Goal: Information Seeking & Learning: Learn about a topic

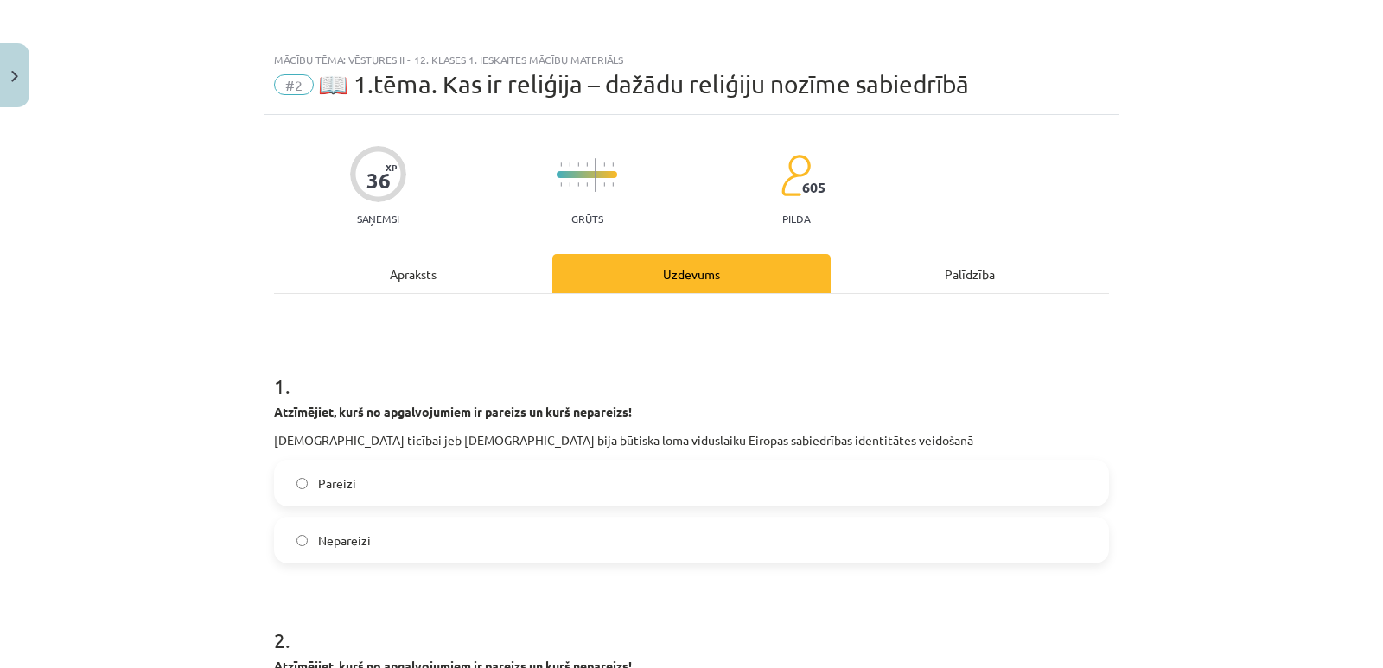
scroll to position [1617, 0]
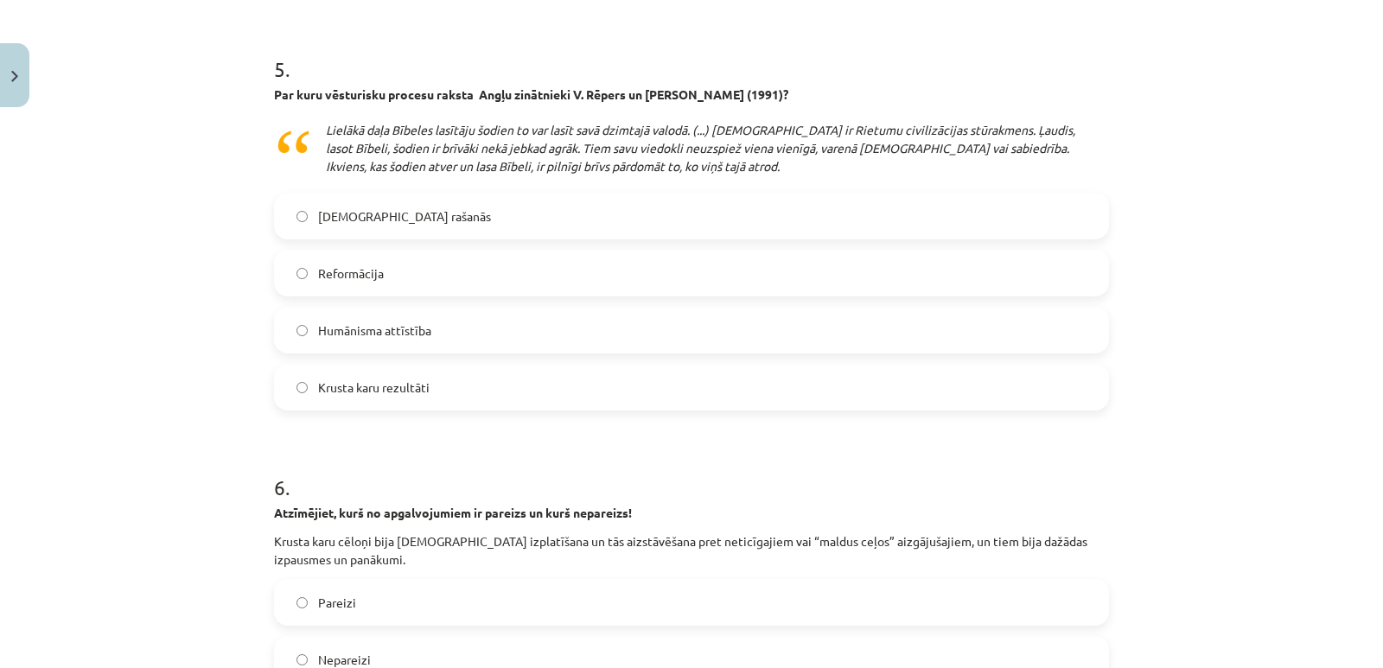
click at [718, 274] on label "Reformācija" at bounding box center [691, 272] width 831 height 43
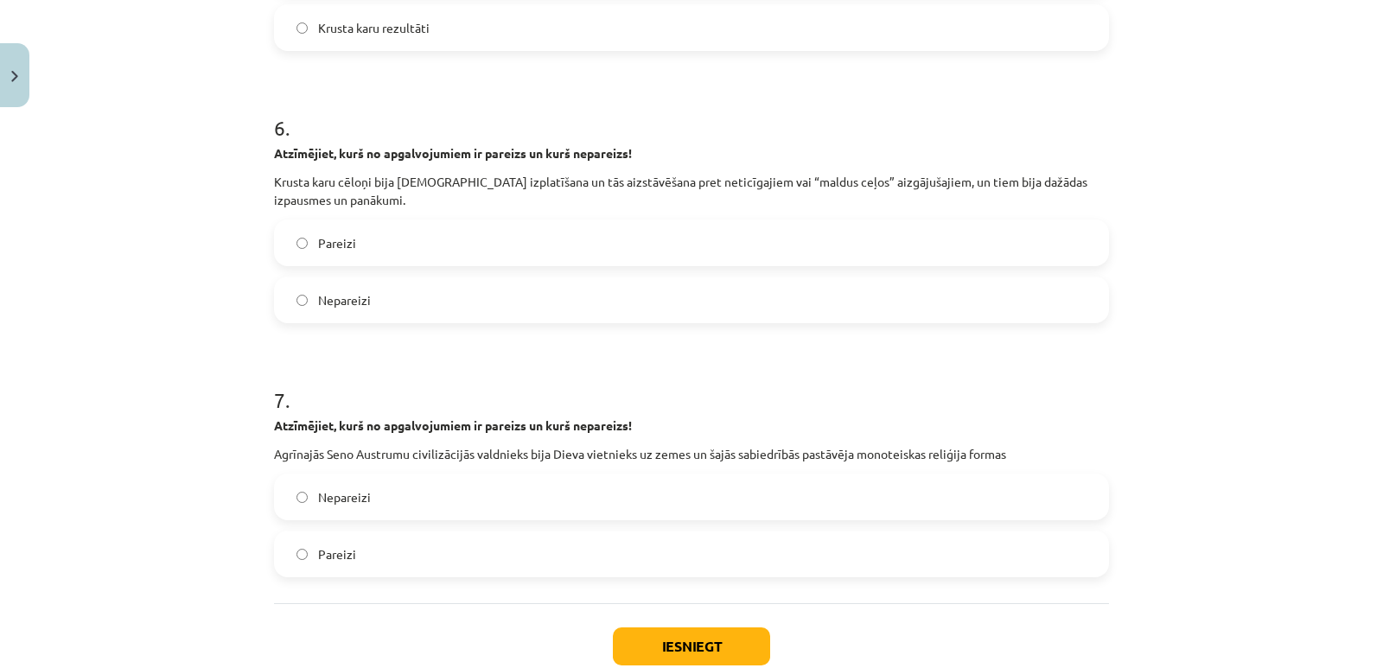
scroll to position [2039, 0]
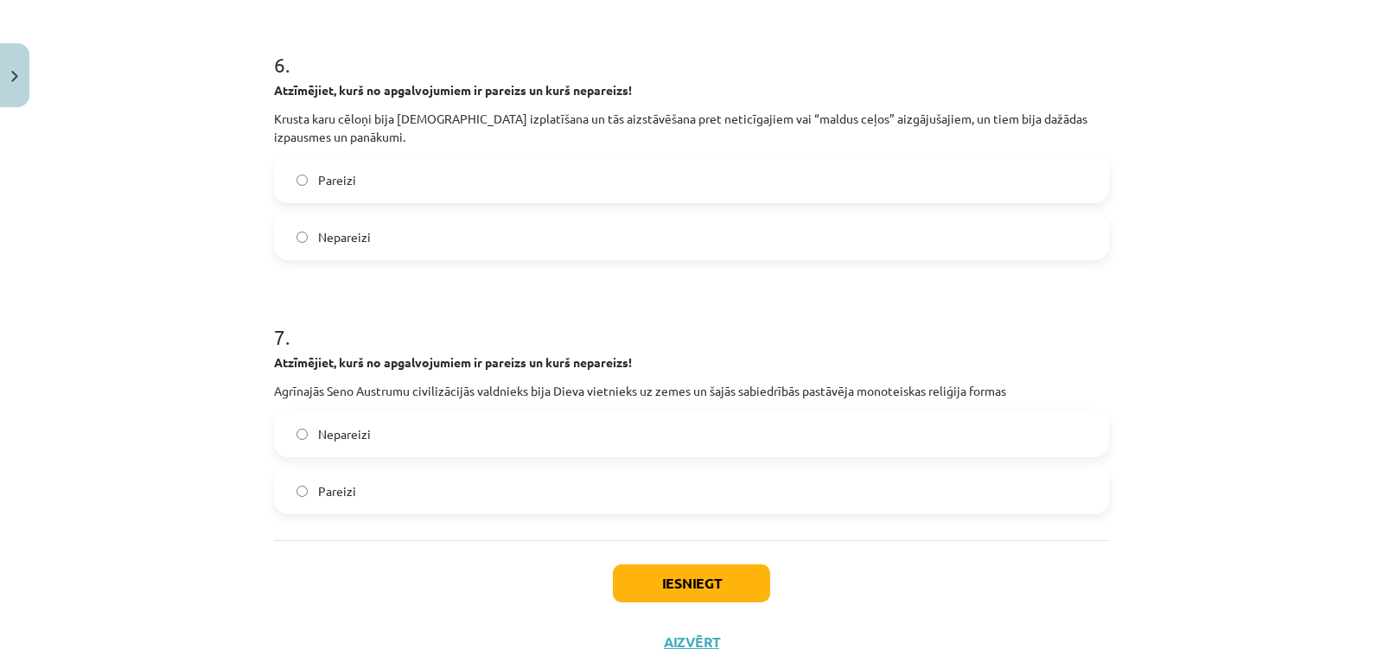
click at [986, 168] on label "Pareizi" at bounding box center [691, 179] width 831 height 43
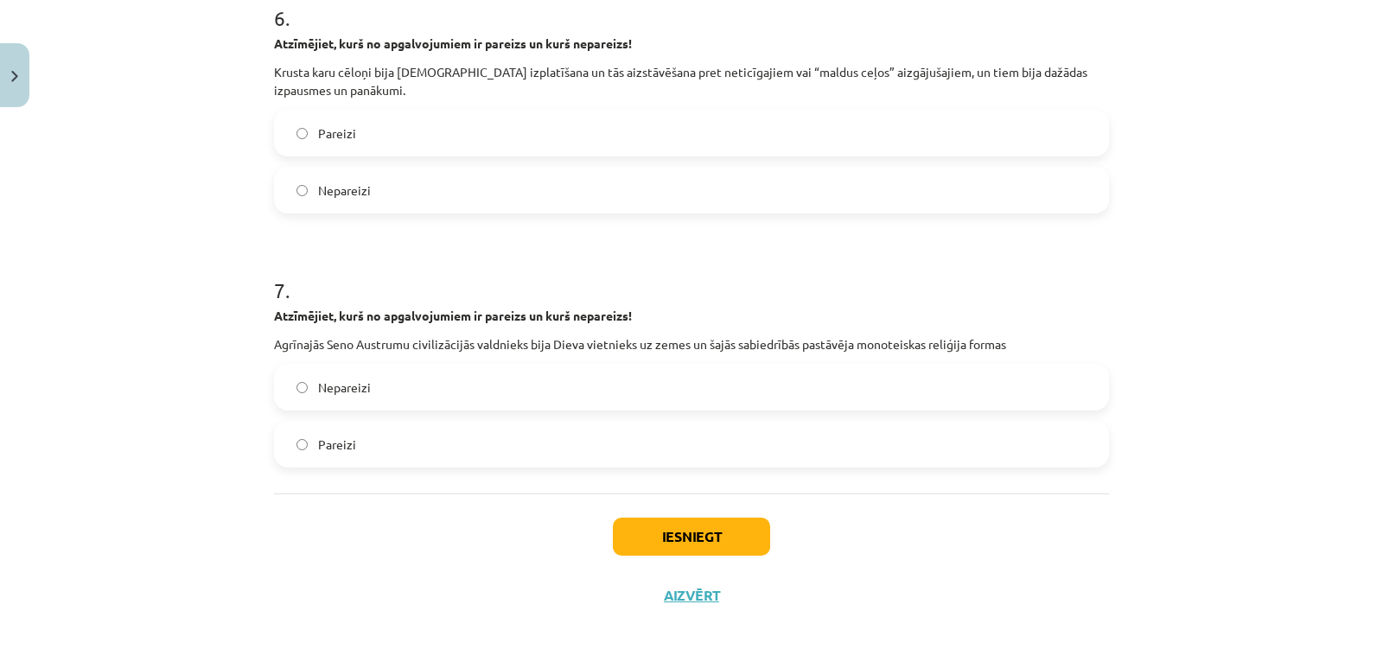
click at [977, 391] on label "Nepareizi" at bounding box center [691, 387] width 831 height 43
click at [715, 531] on button "Iesniegt" at bounding box center [691, 537] width 157 height 38
click at [956, 558] on div "Iesniegt Aizvērt" at bounding box center [691, 553] width 835 height 121
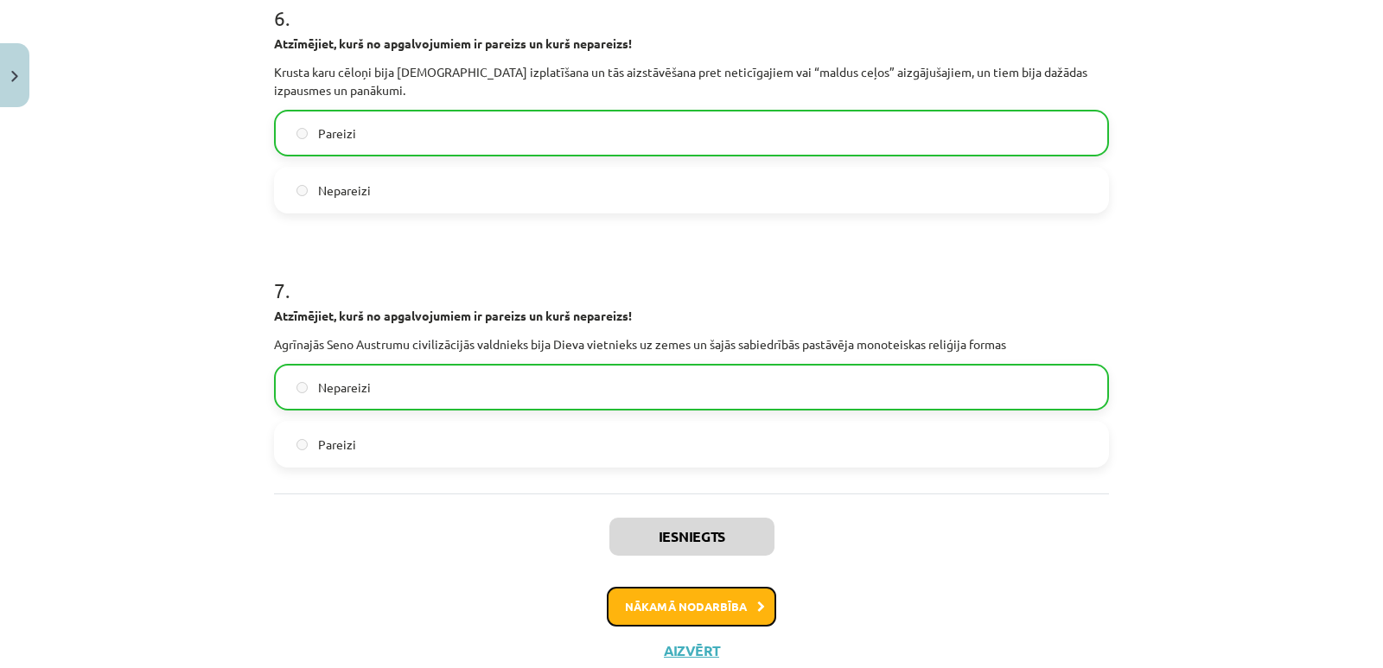
click at [748, 606] on button "Nākamā nodarbība" at bounding box center [691, 607] width 169 height 40
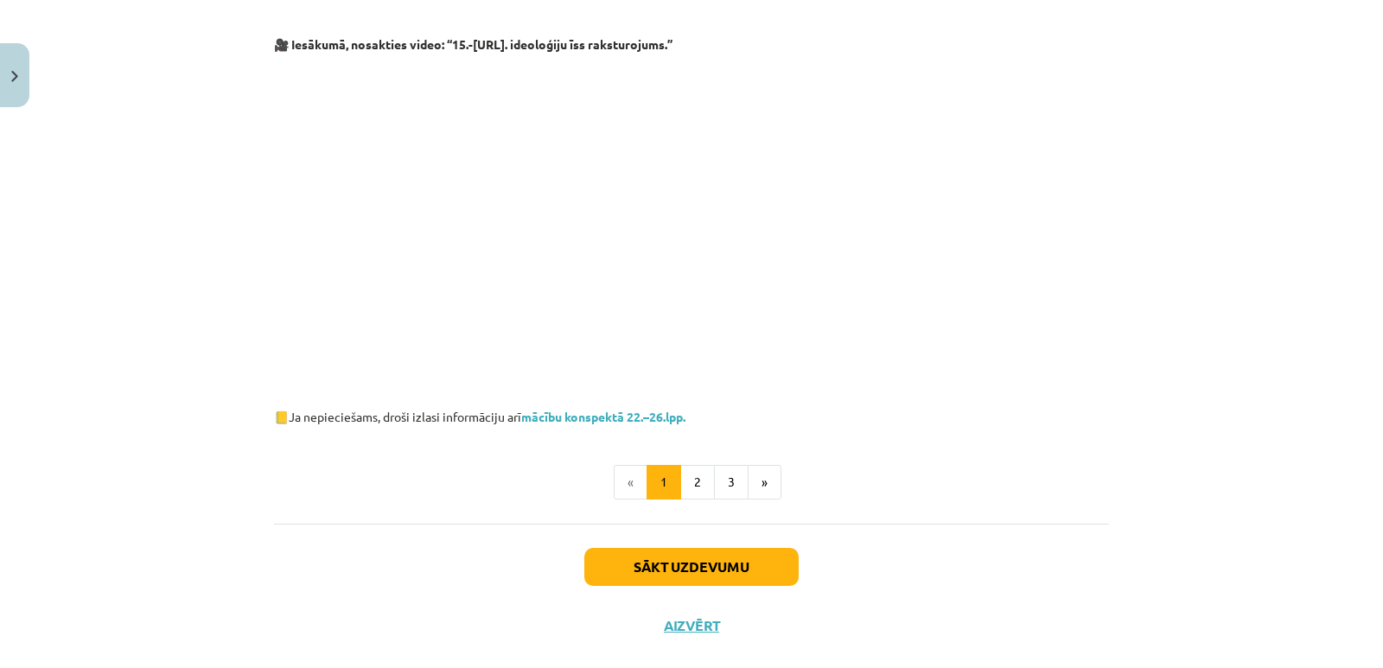
scroll to position [849, 0]
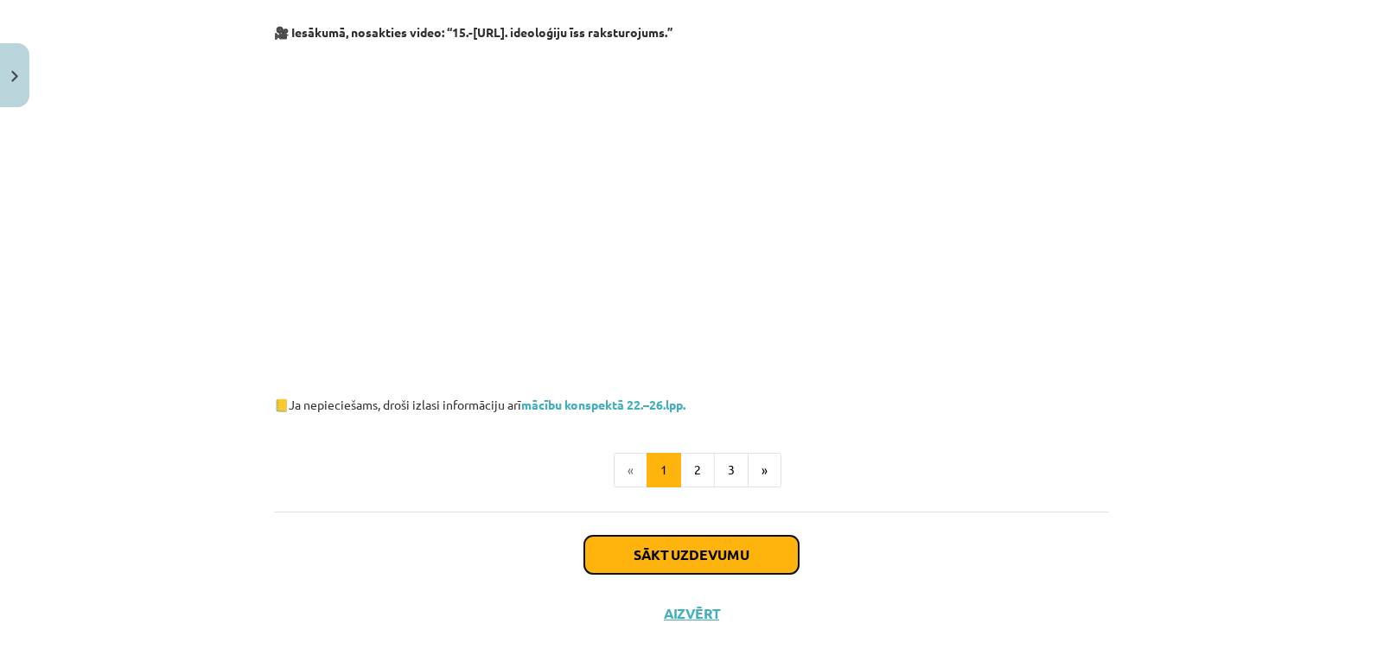
click at [765, 536] on button "Sākt uzdevumu" at bounding box center [691, 555] width 214 height 38
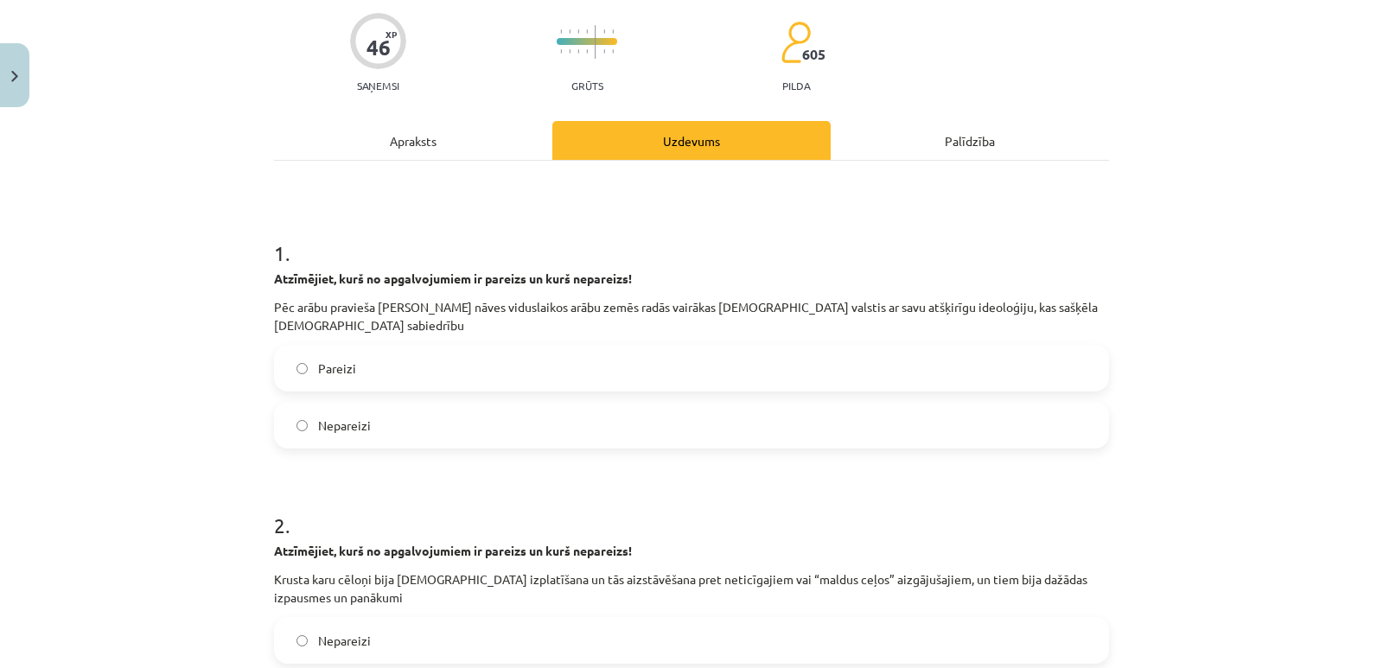
scroll to position [137, 0]
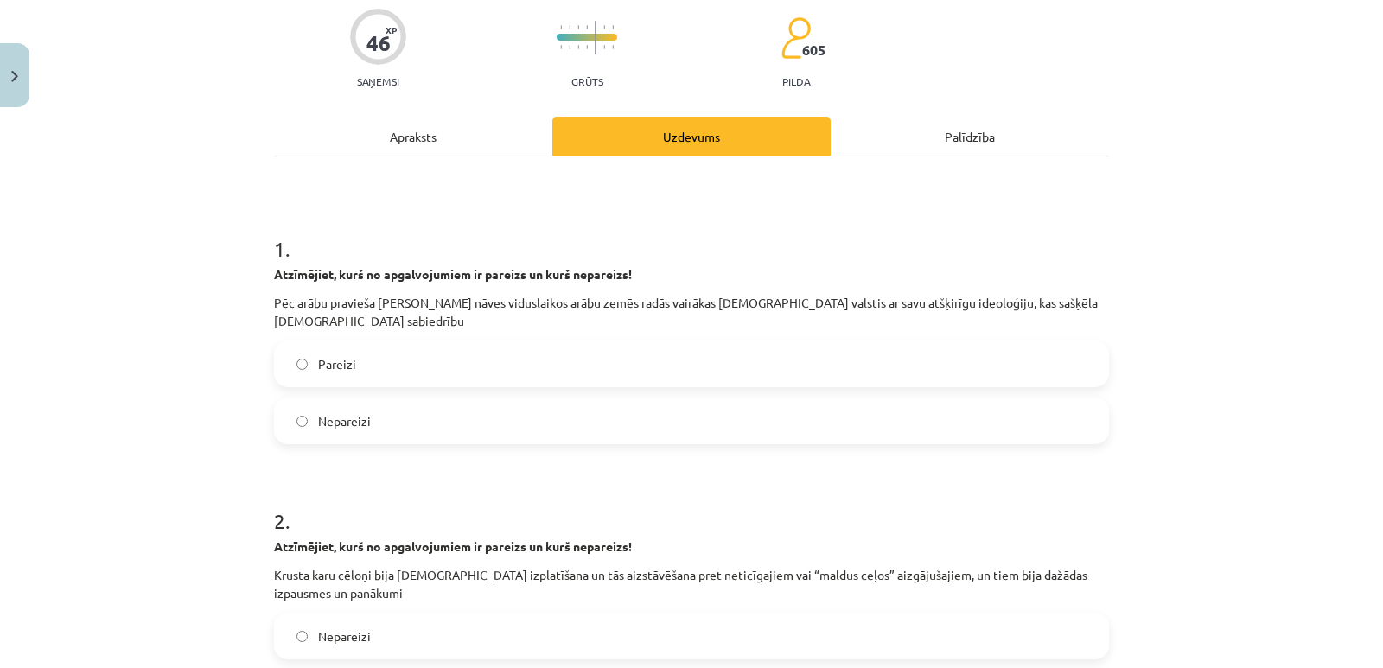
click at [972, 343] on div "1 . Atzīmējiet, kurš no apgalvojumiem ir pareizs un kurš nepareizs! Pēc arābu p…" at bounding box center [691, 326] width 835 height 238
click at [972, 353] on label "Pareizi" at bounding box center [691, 363] width 831 height 43
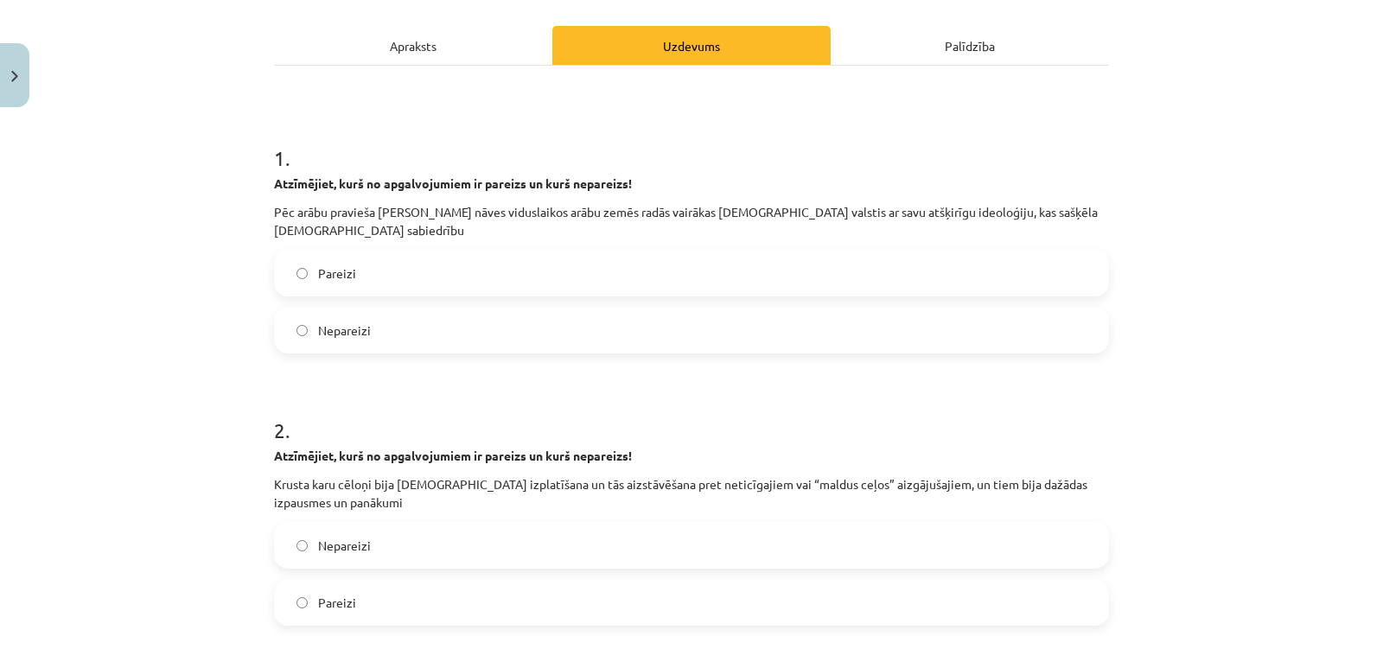
click at [1008, 316] on label "Nepareizi" at bounding box center [691, 329] width 831 height 43
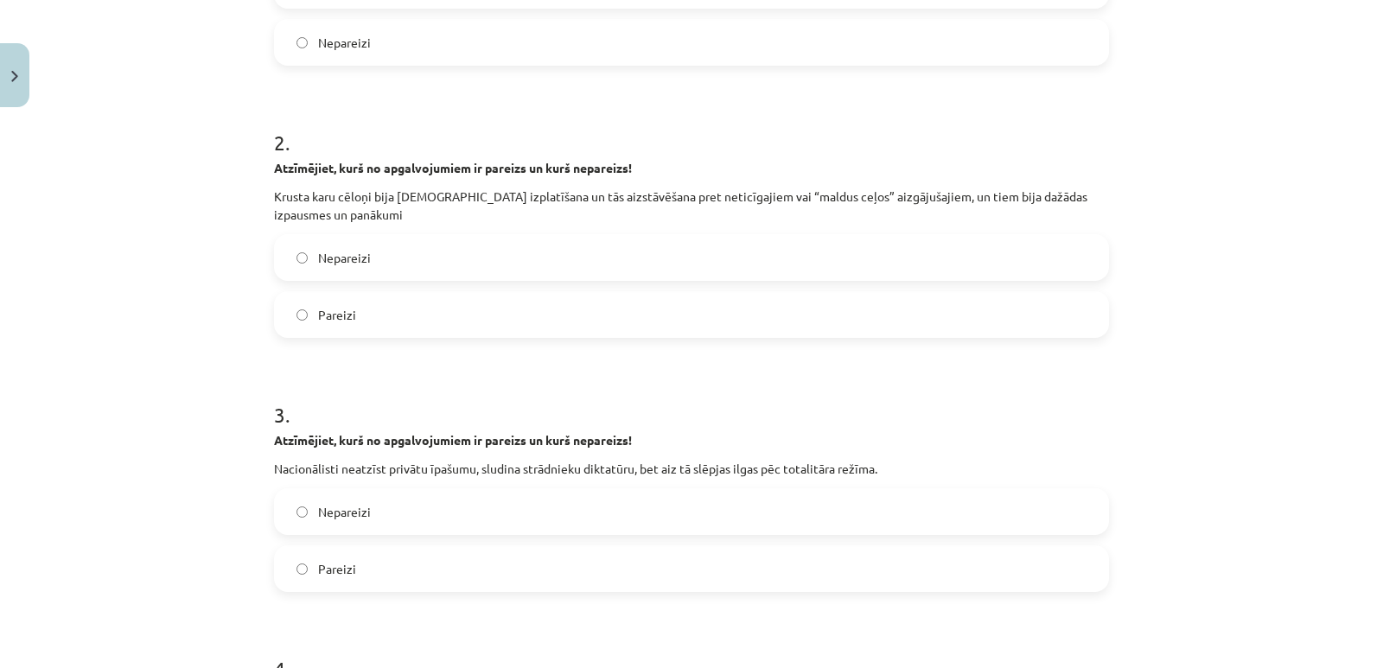
scroll to position [563, 0]
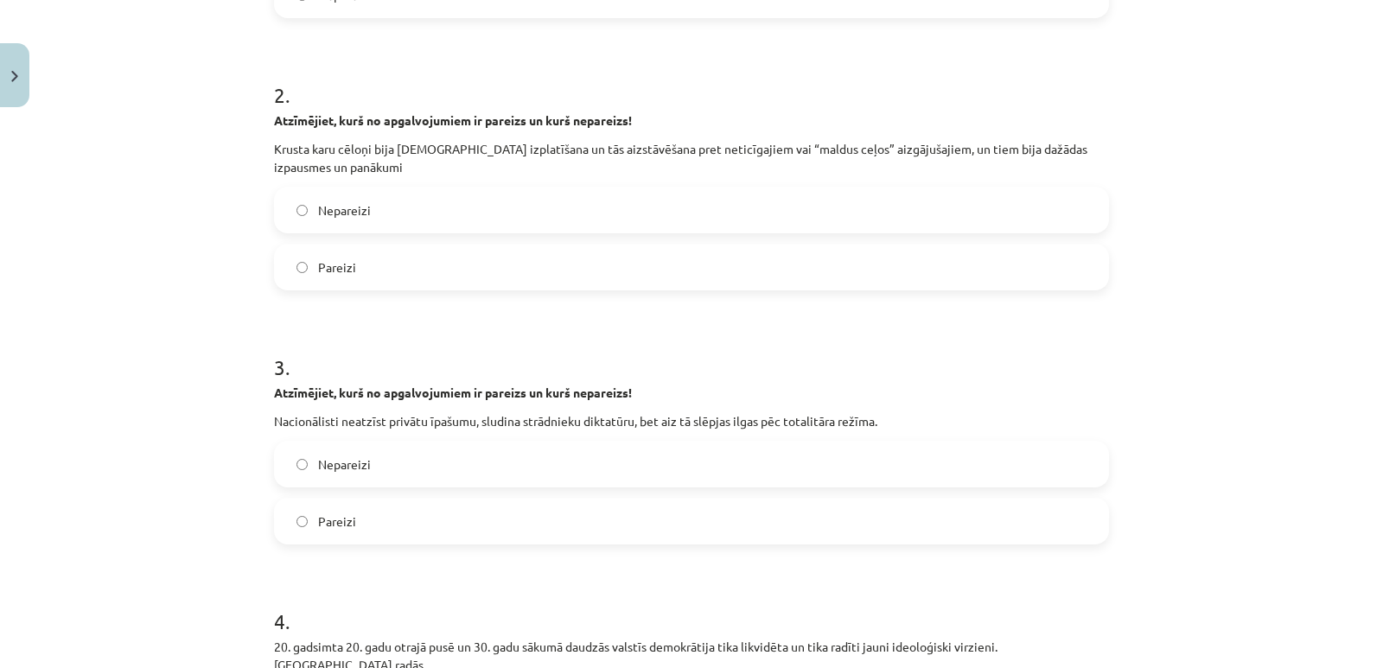
click at [860, 265] on label "Pareizi" at bounding box center [691, 266] width 831 height 43
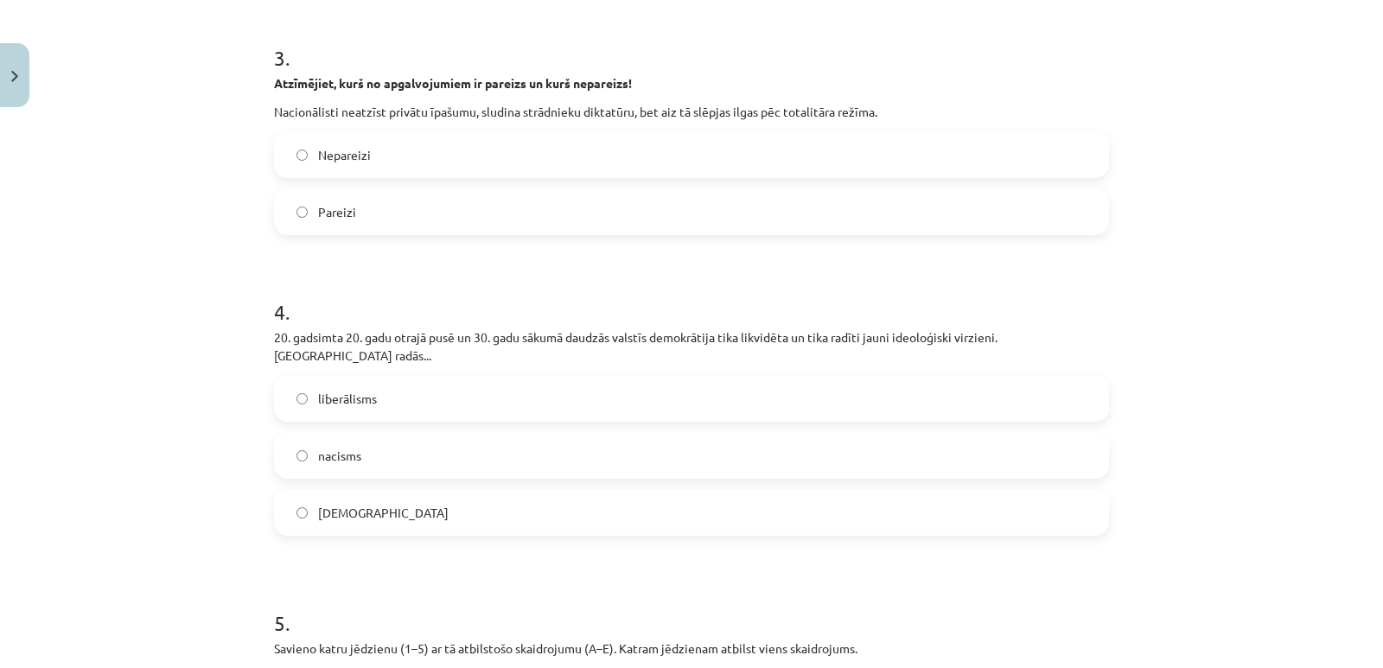
scroll to position [877, 0]
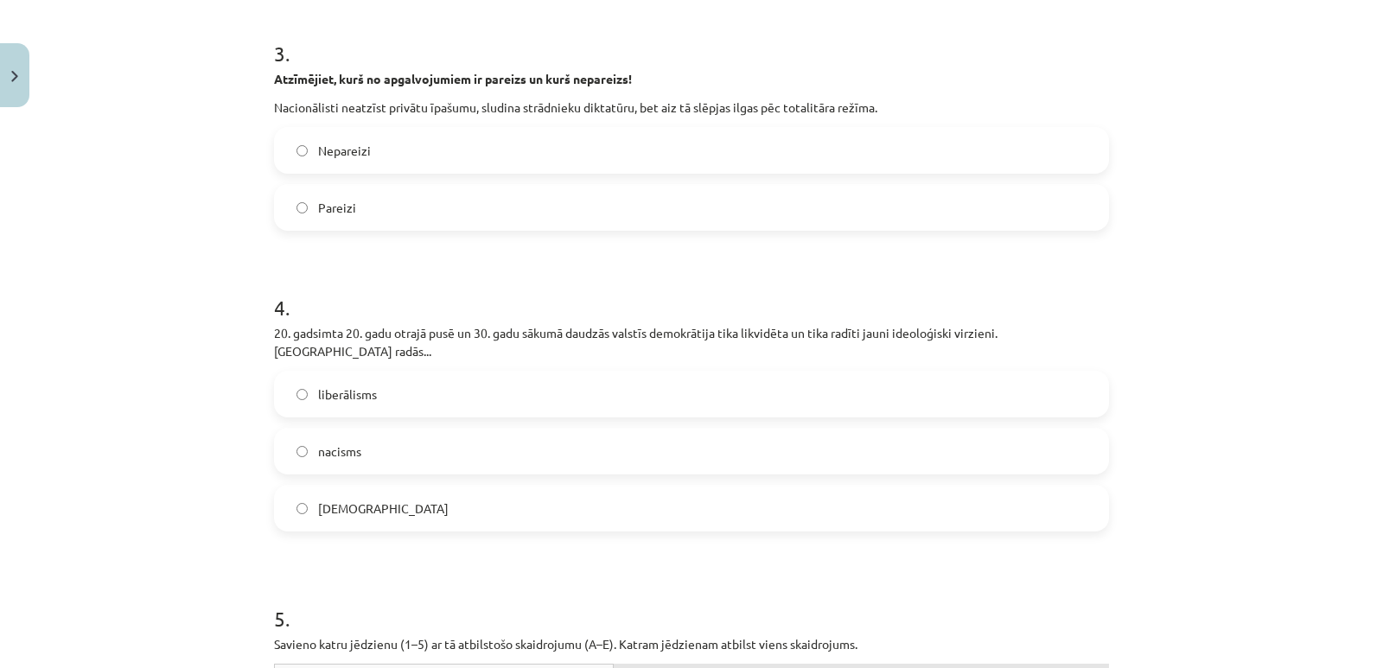
click at [729, 140] on label "Nepareizi" at bounding box center [691, 150] width 831 height 43
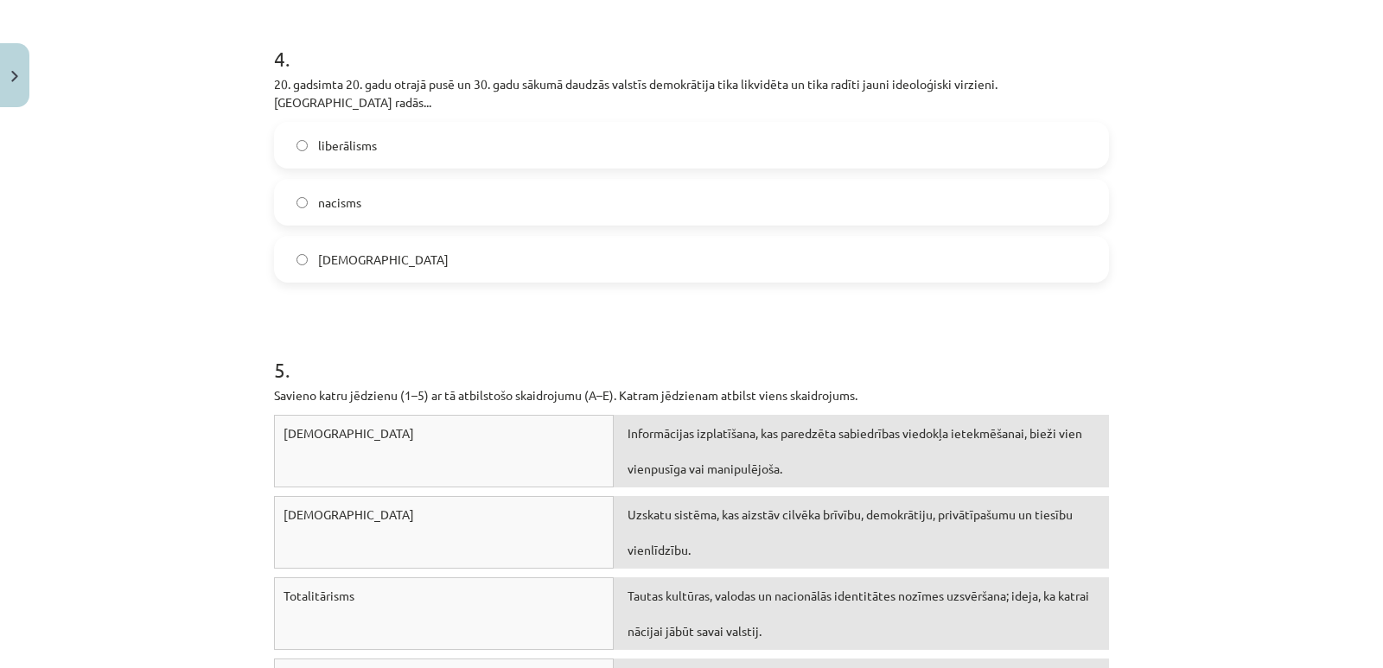
scroll to position [1148, 0]
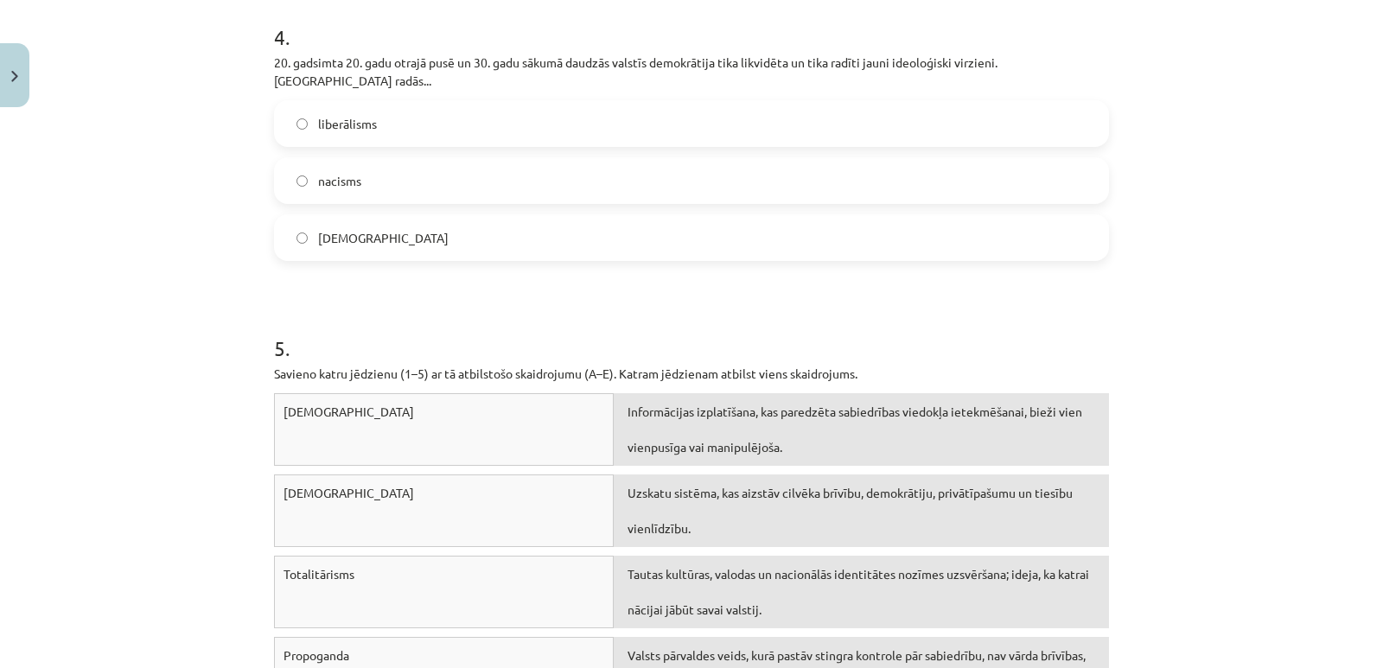
click at [1078, 159] on label "nacisms" at bounding box center [691, 180] width 831 height 43
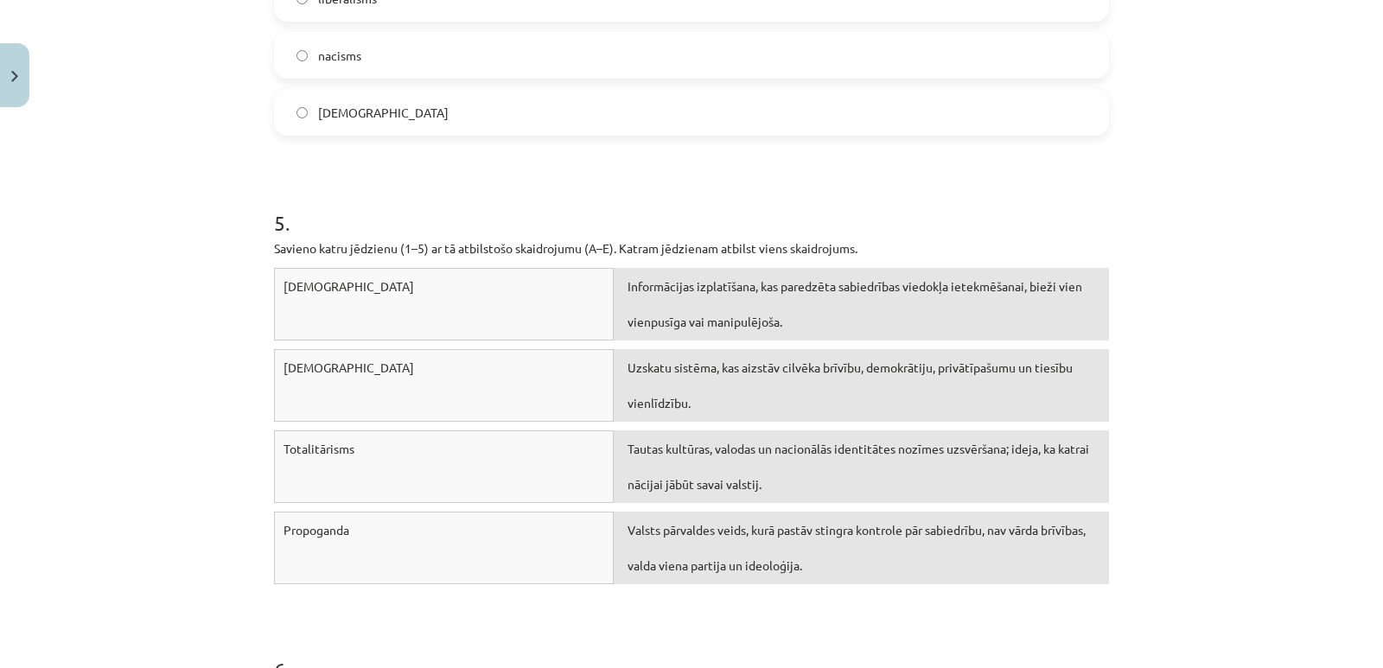
scroll to position [1427, 0]
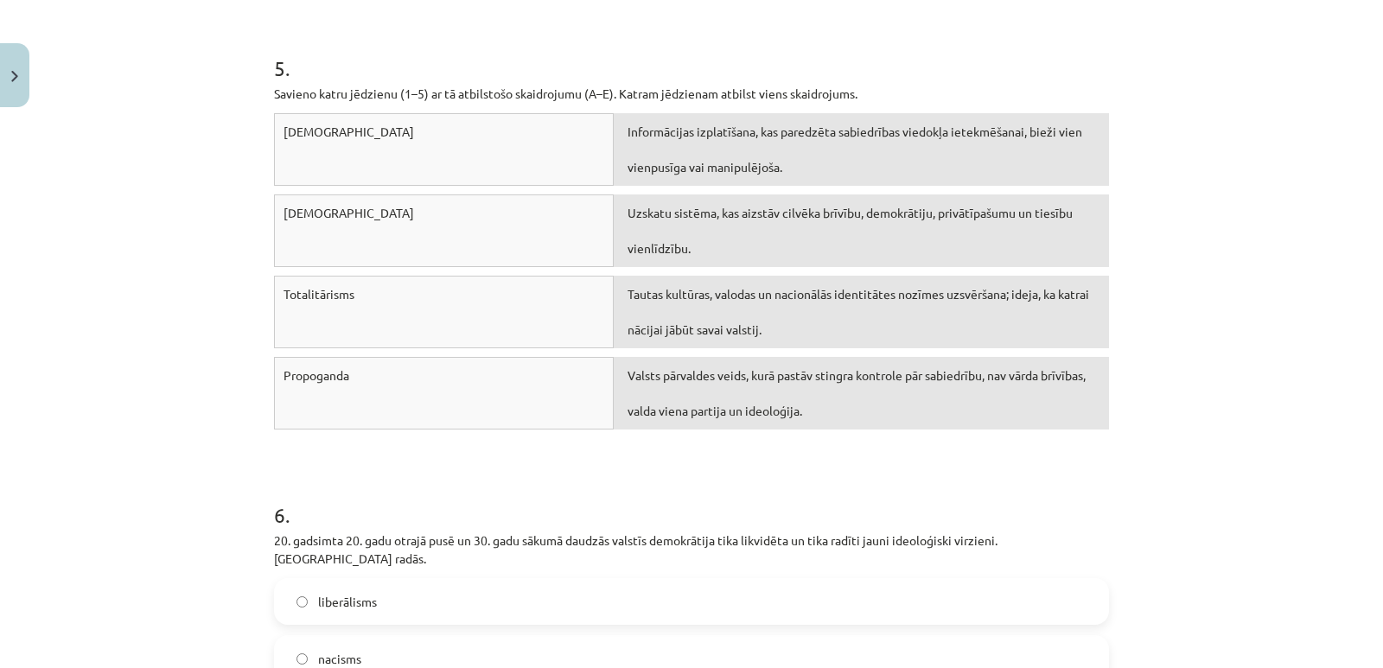
click at [1281, 208] on div "Mācību tēma: Vēstures ii - 12. klases 1. ieskaites mācību materiāls #3 📖 2. tēm…" at bounding box center [691, 334] width 1383 height 668
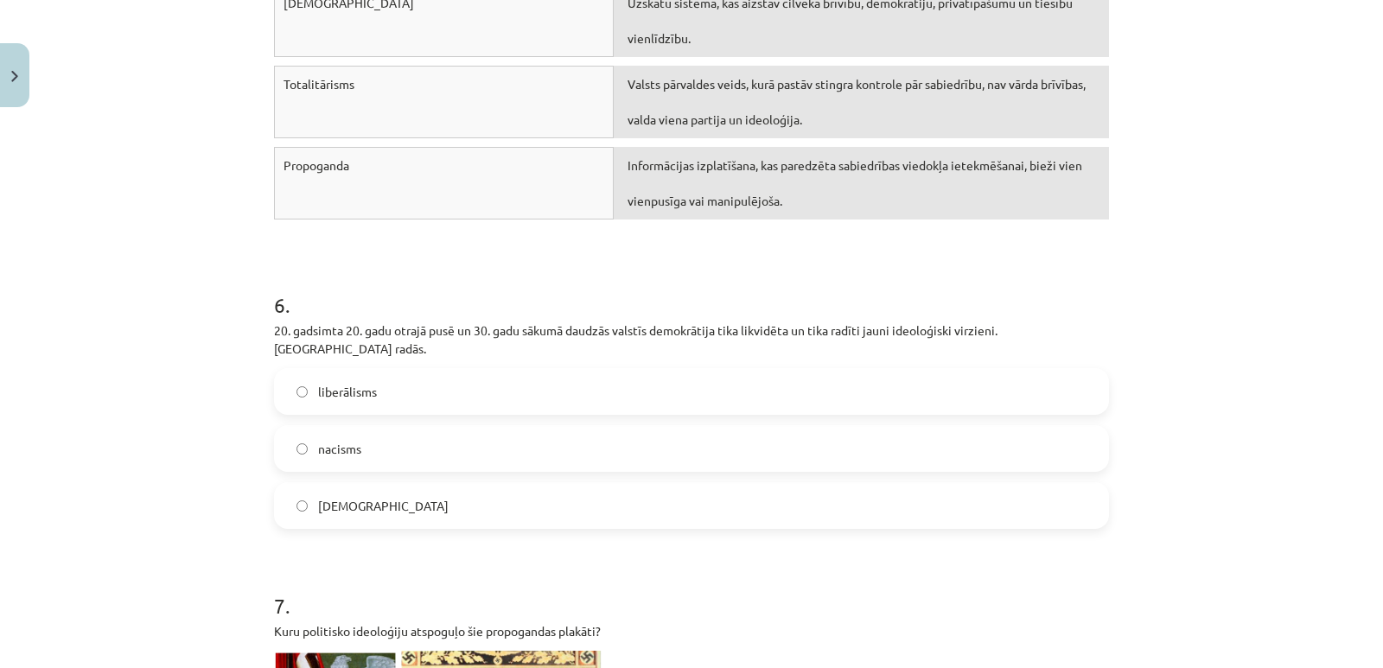
scroll to position [1745, 0]
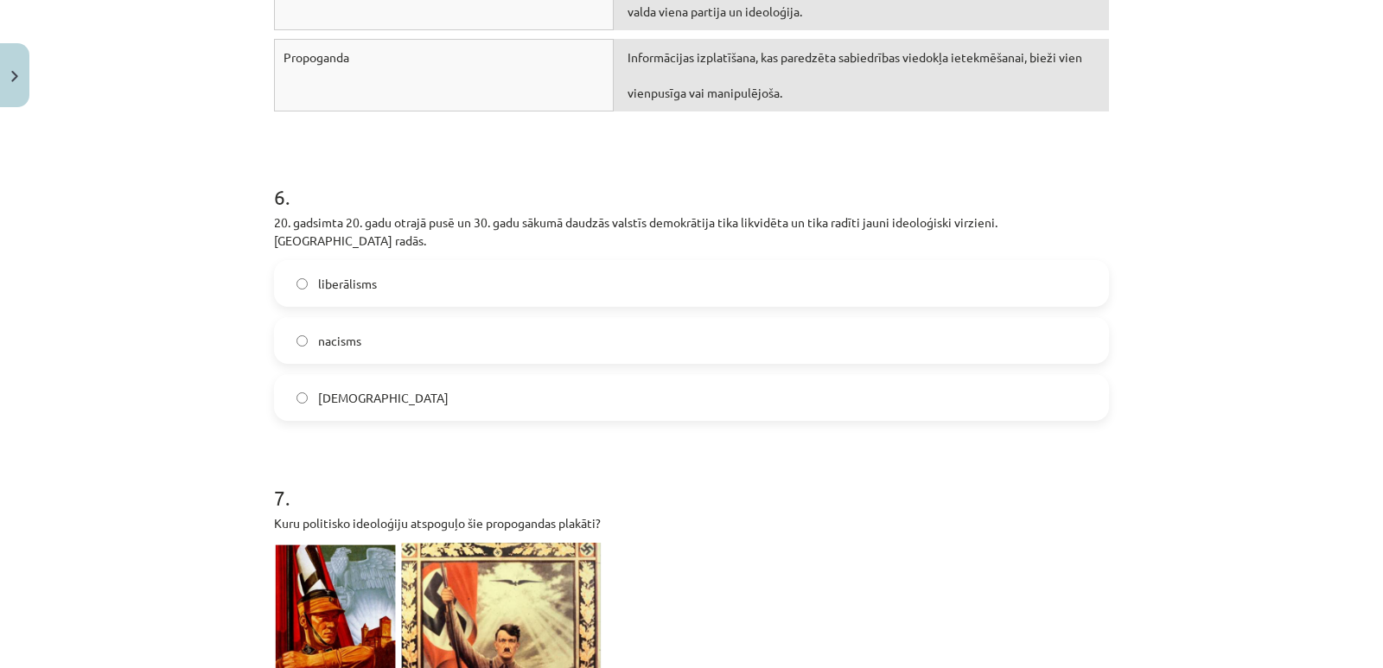
click at [903, 319] on label "nacisms" at bounding box center [691, 340] width 831 height 43
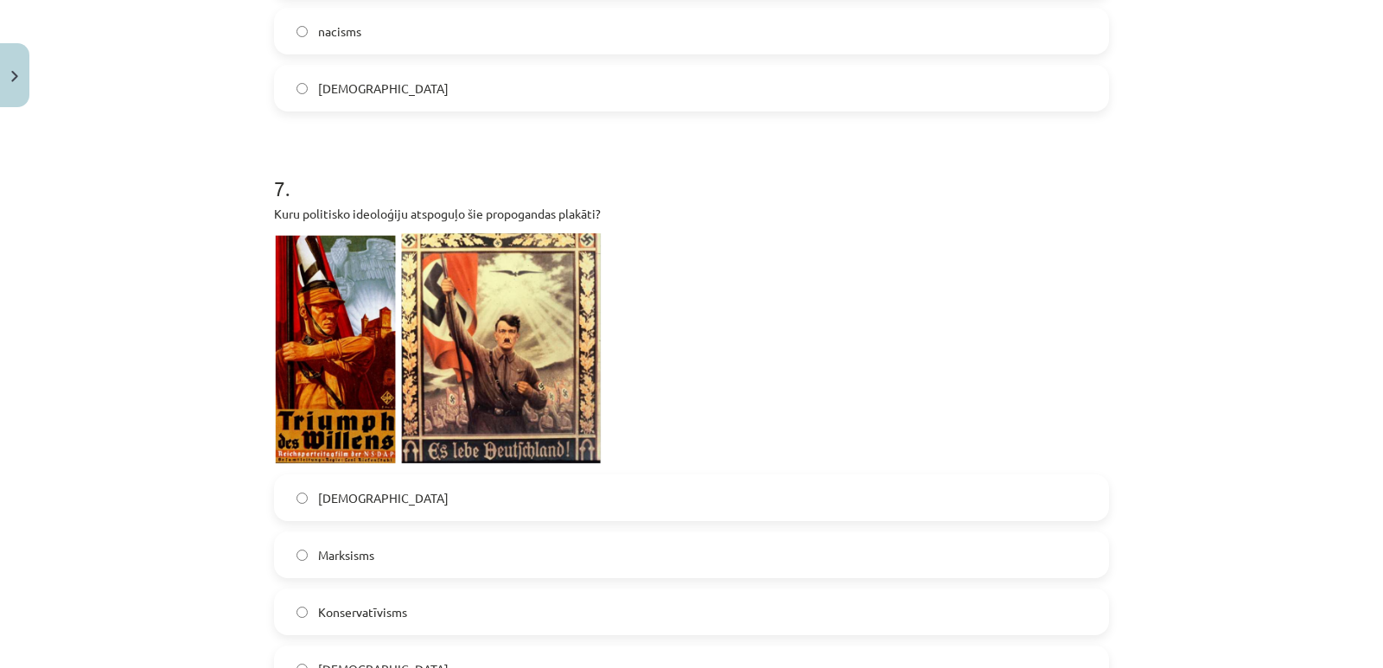
scroll to position [2068, 0]
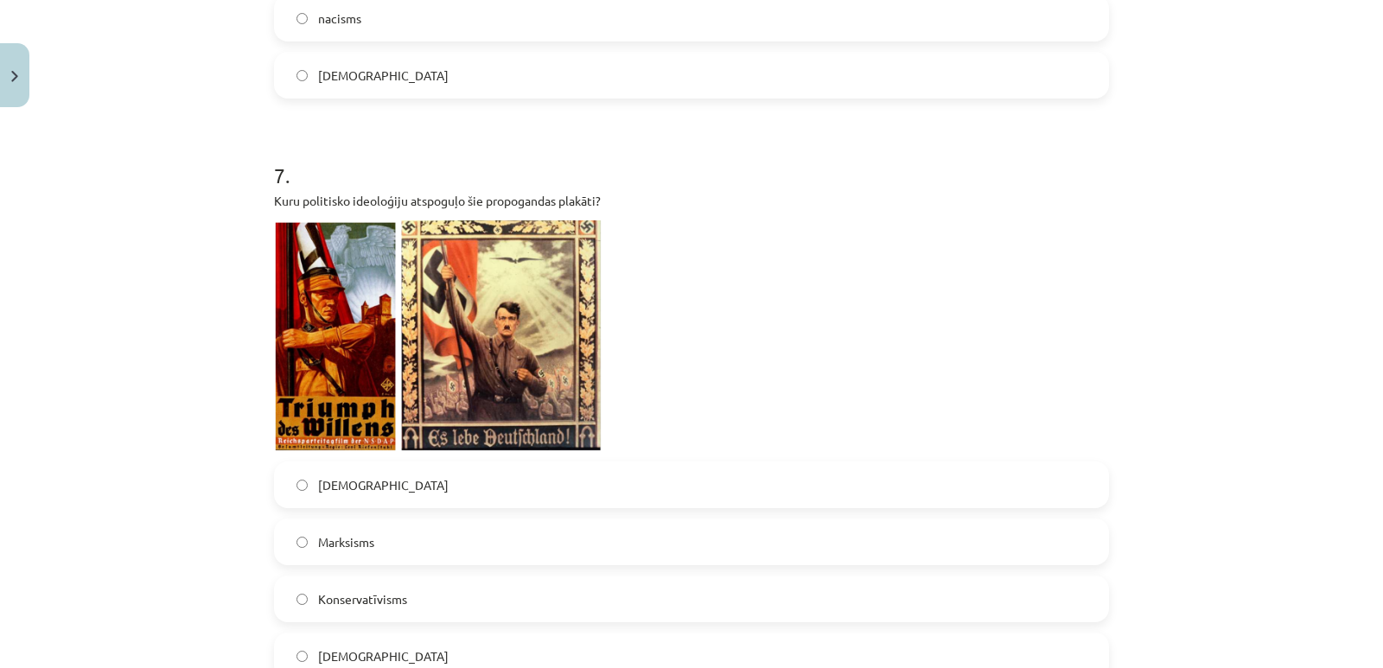
click at [1033, 463] on label "[DEMOGRAPHIC_DATA]" at bounding box center [691, 484] width 831 height 43
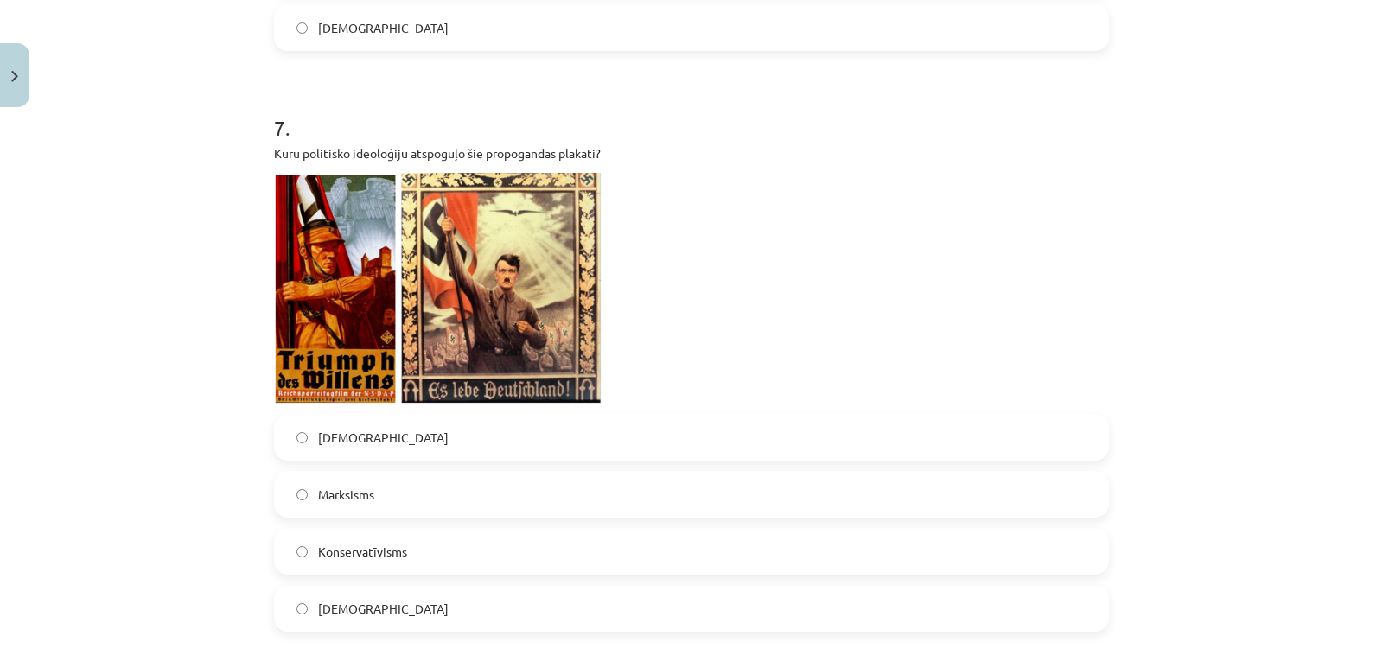
scroll to position [2166, 0]
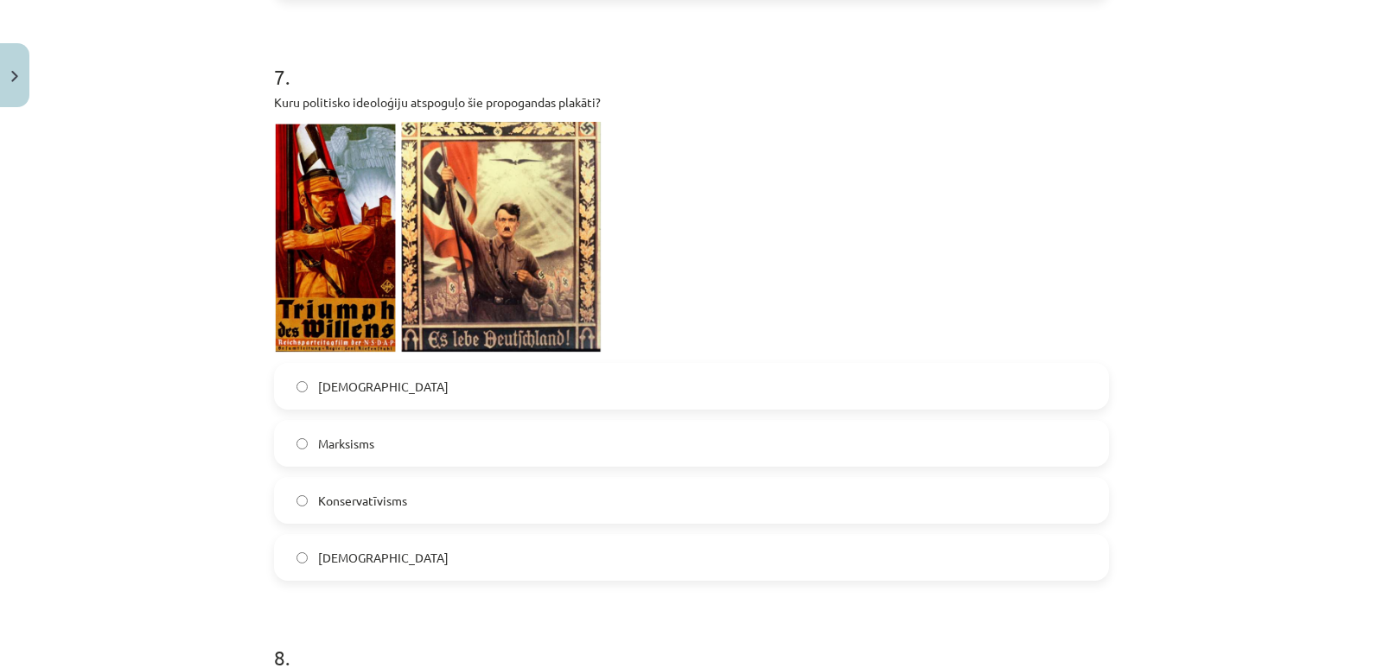
click at [1036, 536] on label "[DEMOGRAPHIC_DATA]" at bounding box center [691, 557] width 831 height 43
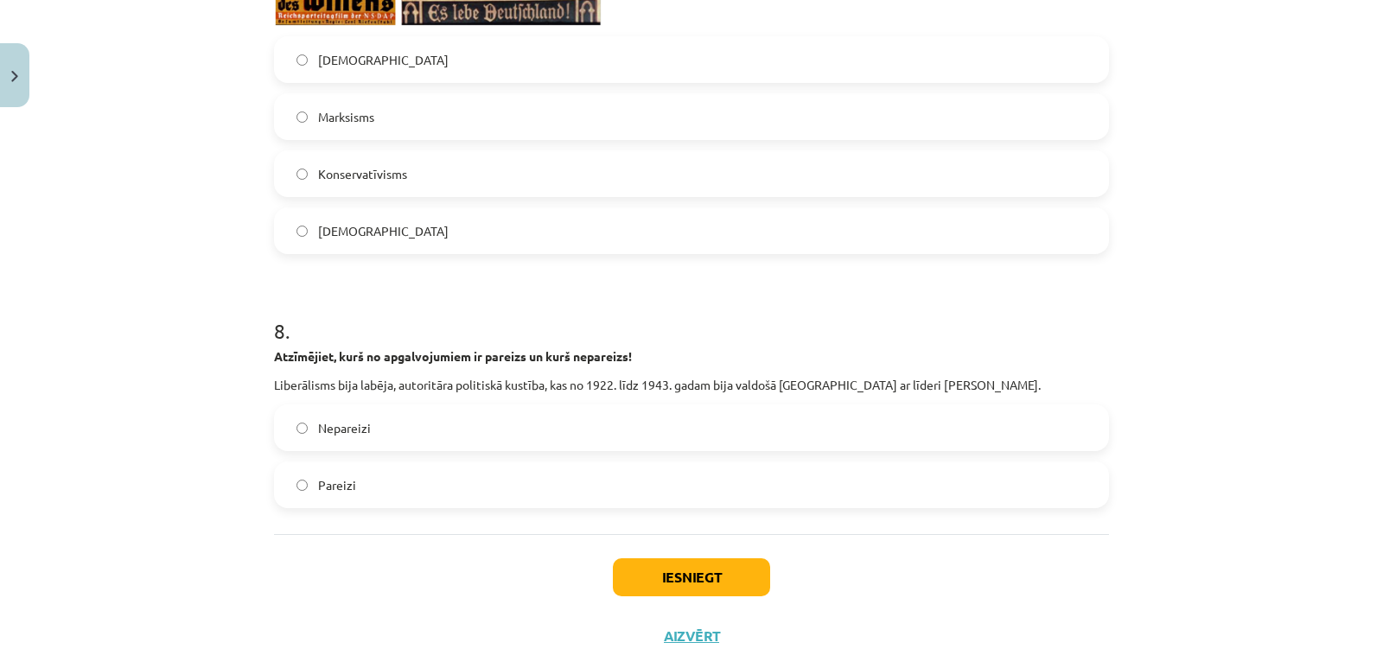
scroll to position [2497, 0]
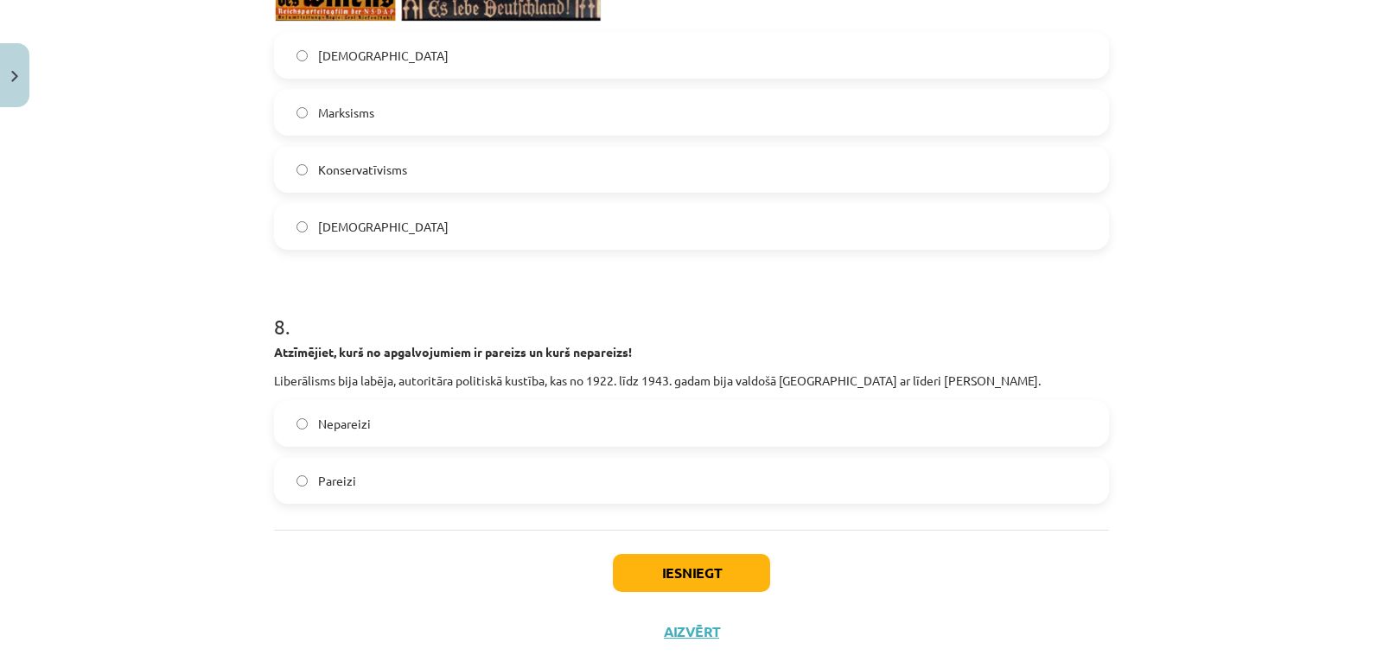
click at [890, 402] on label "Nepareizi" at bounding box center [691, 423] width 831 height 43
click at [716, 554] on button "Iesniegt" at bounding box center [691, 573] width 157 height 38
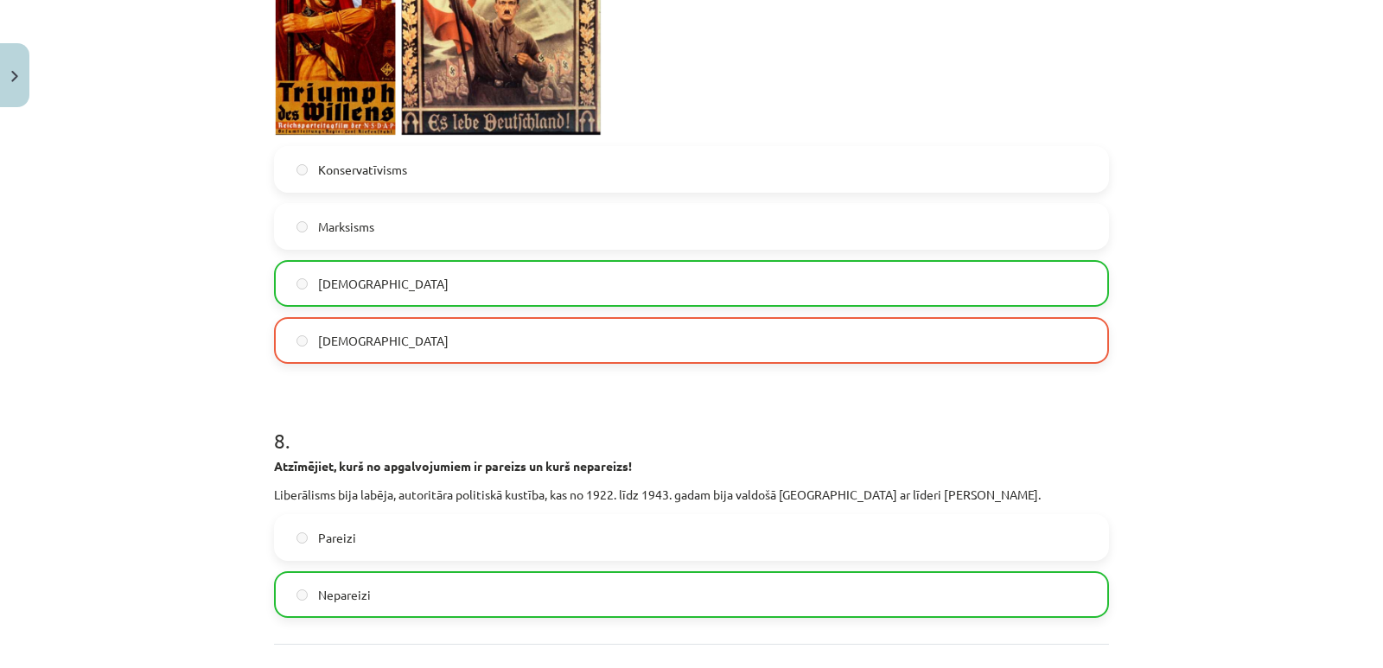
scroll to position [2552, 0]
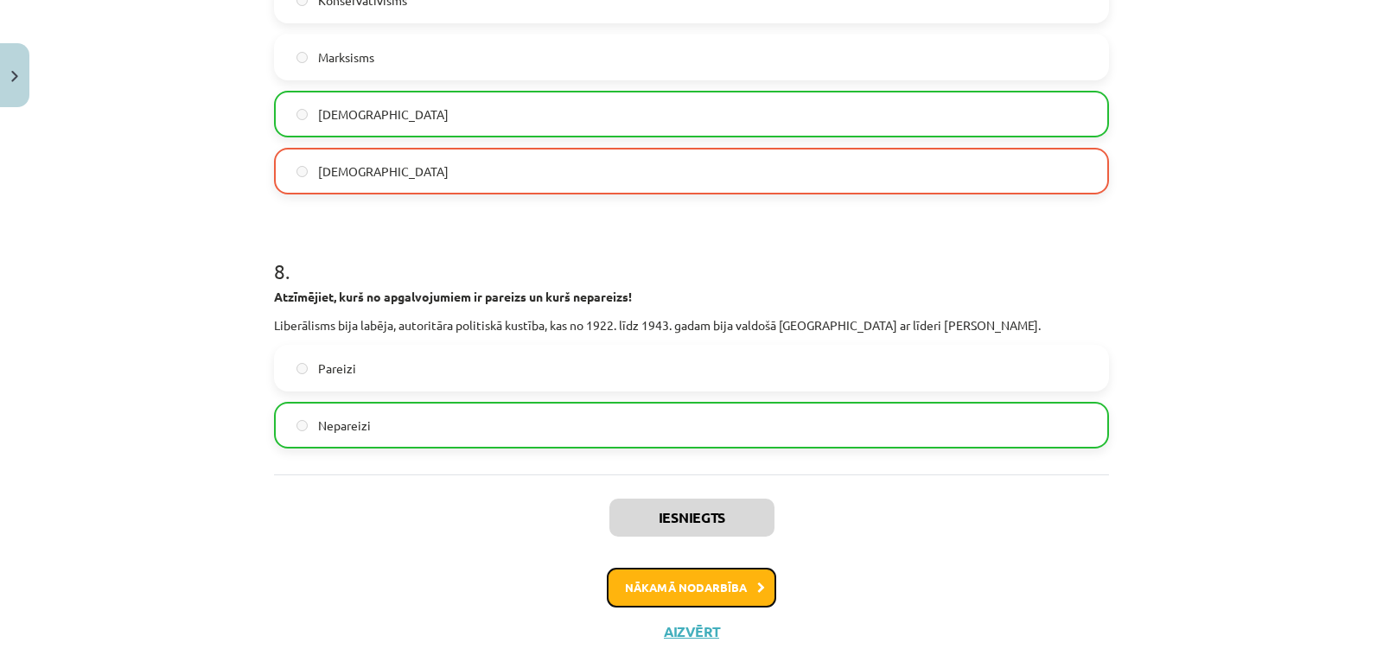
click at [741, 568] on button "Nākamā nodarbība" at bounding box center [691, 588] width 169 height 40
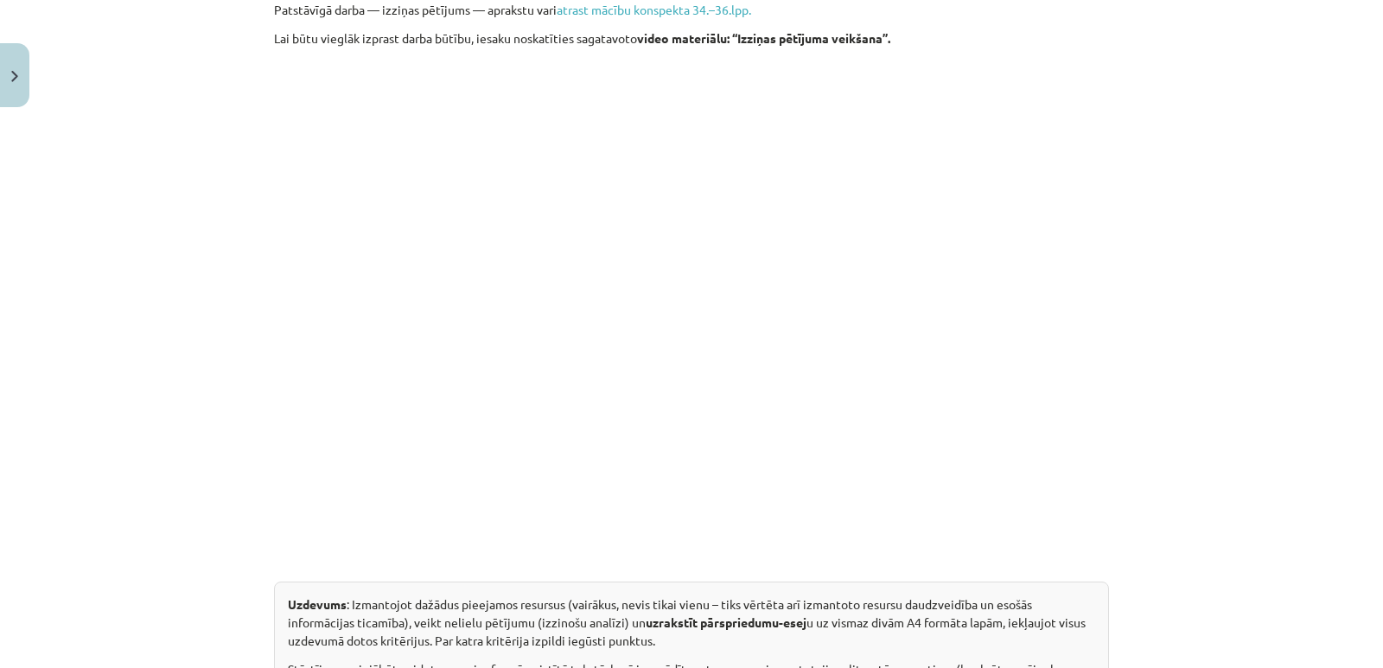
scroll to position [882, 0]
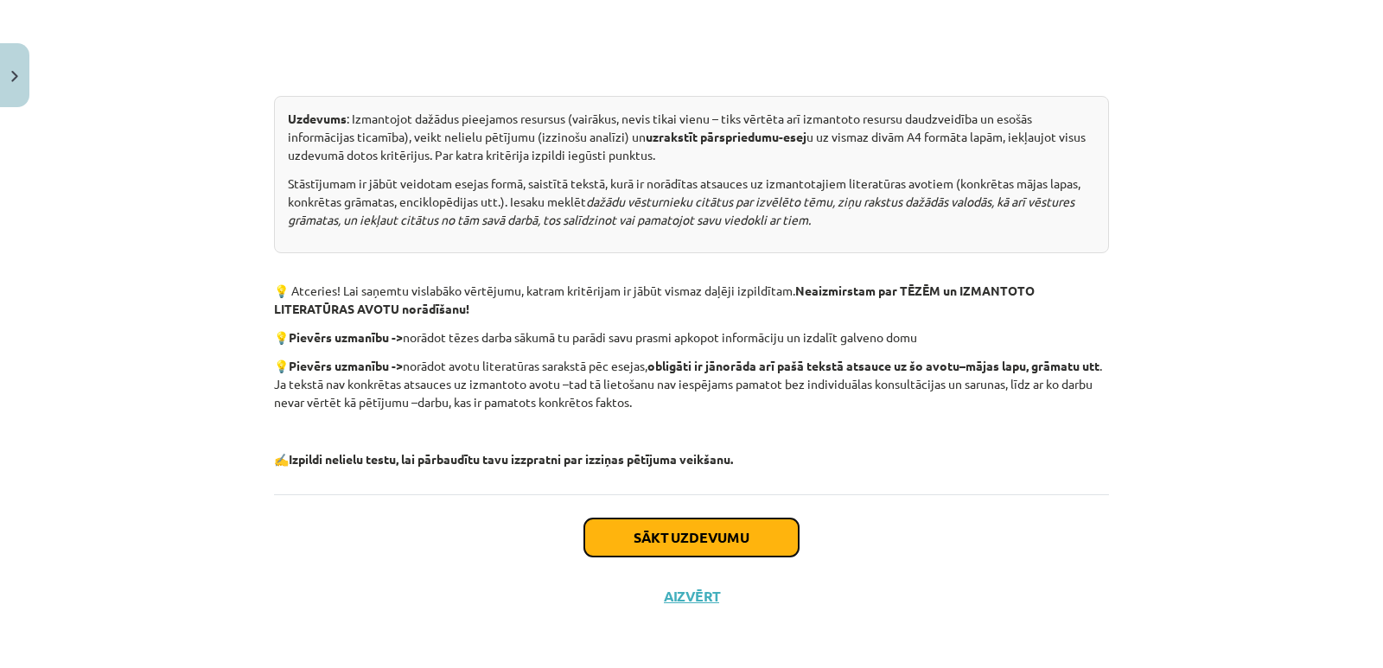
click at [743, 529] on button "Sākt uzdevumu" at bounding box center [691, 537] width 214 height 38
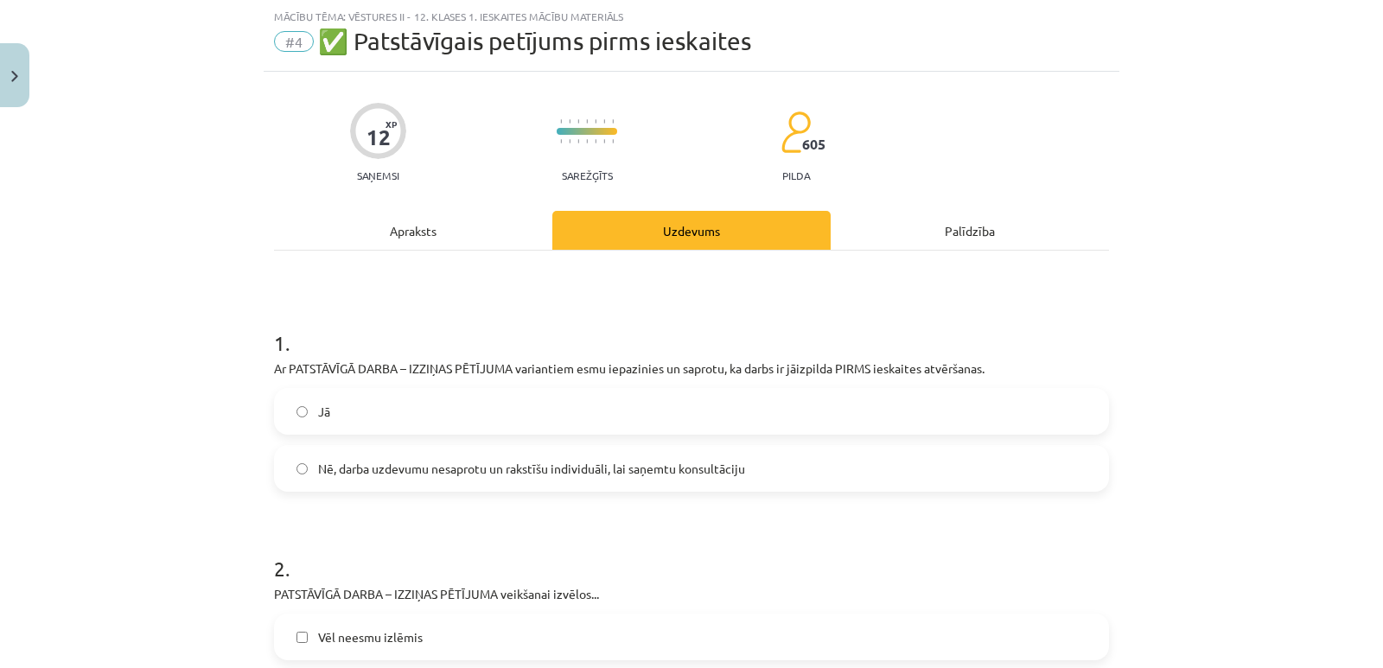
scroll to position [0, 0]
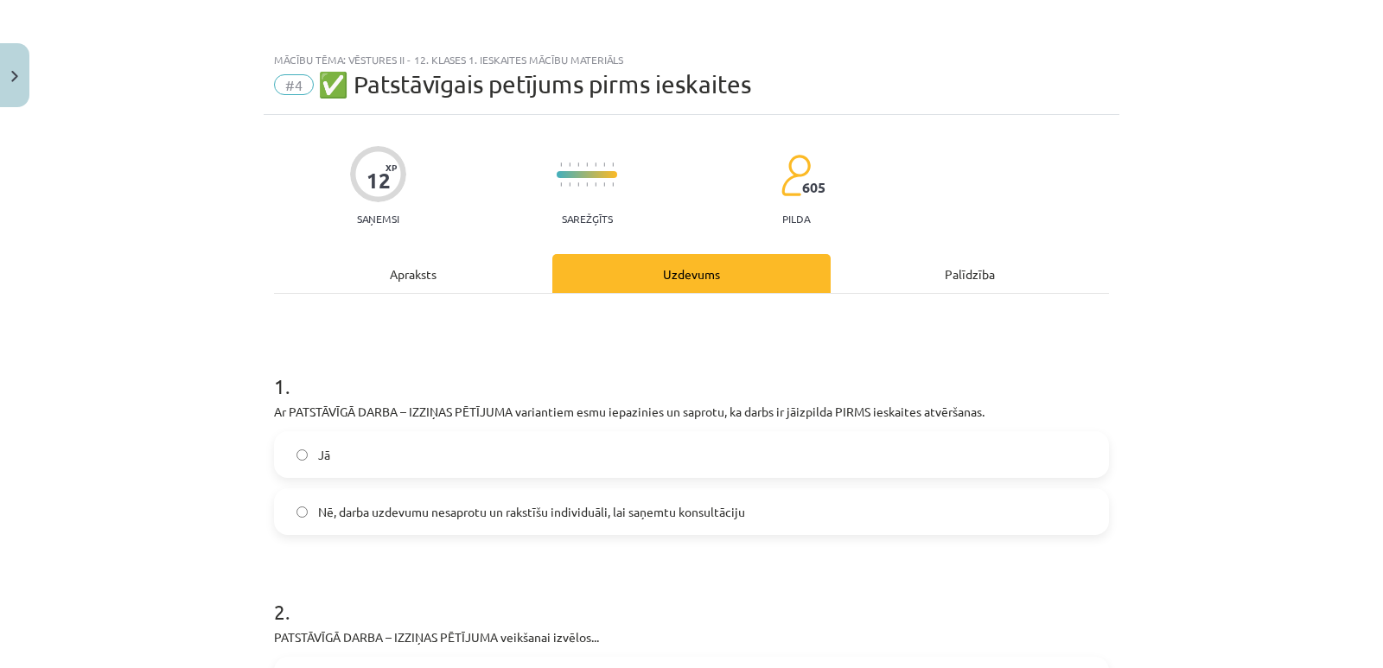
click at [912, 460] on label "Jā" at bounding box center [691, 454] width 831 height 43
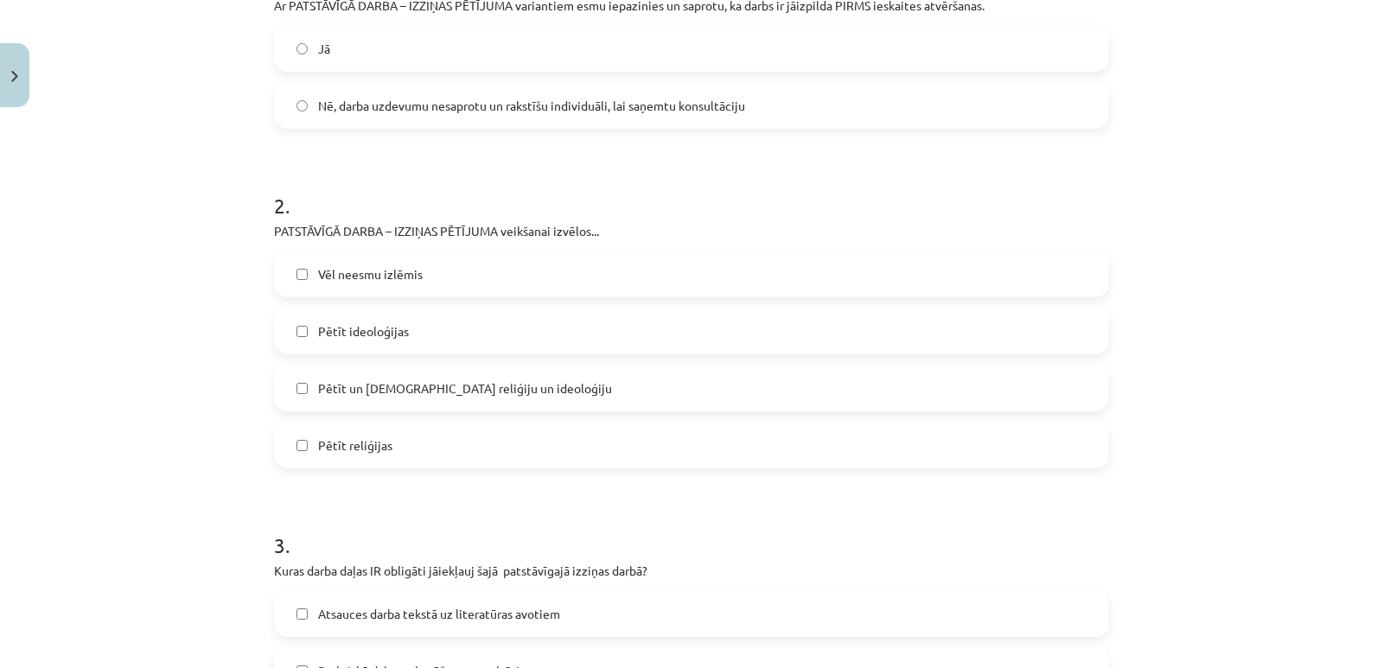
scroll to position [500, 0]
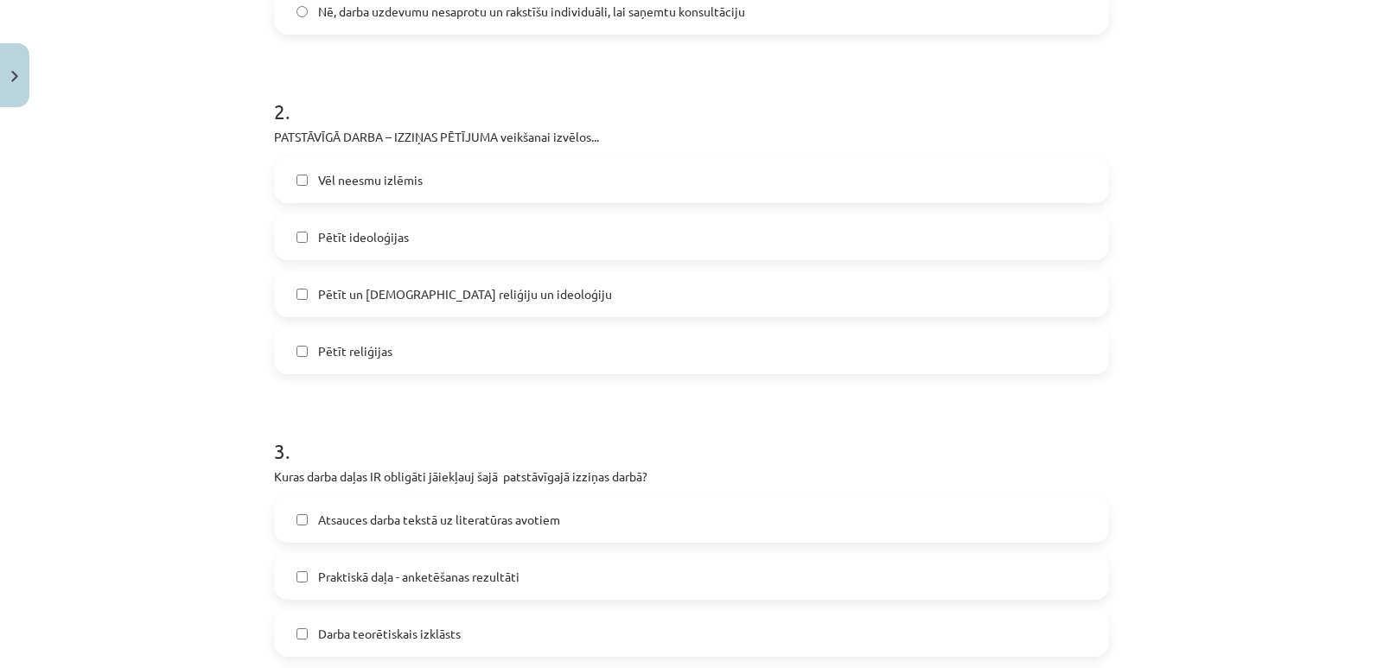
click at [826, 184] on label "Vēl neesmu izlēmis" at bounding box center [691, 179] width 831 height 43
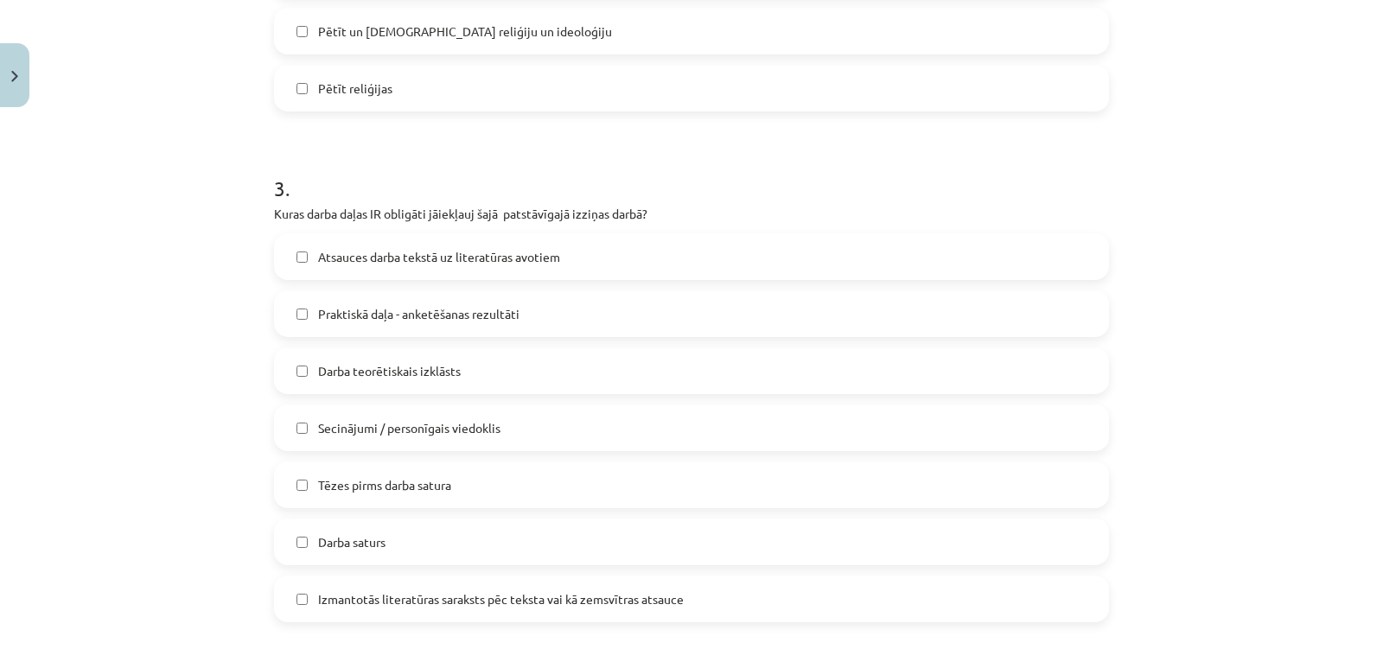
scroll to position [821, 0]
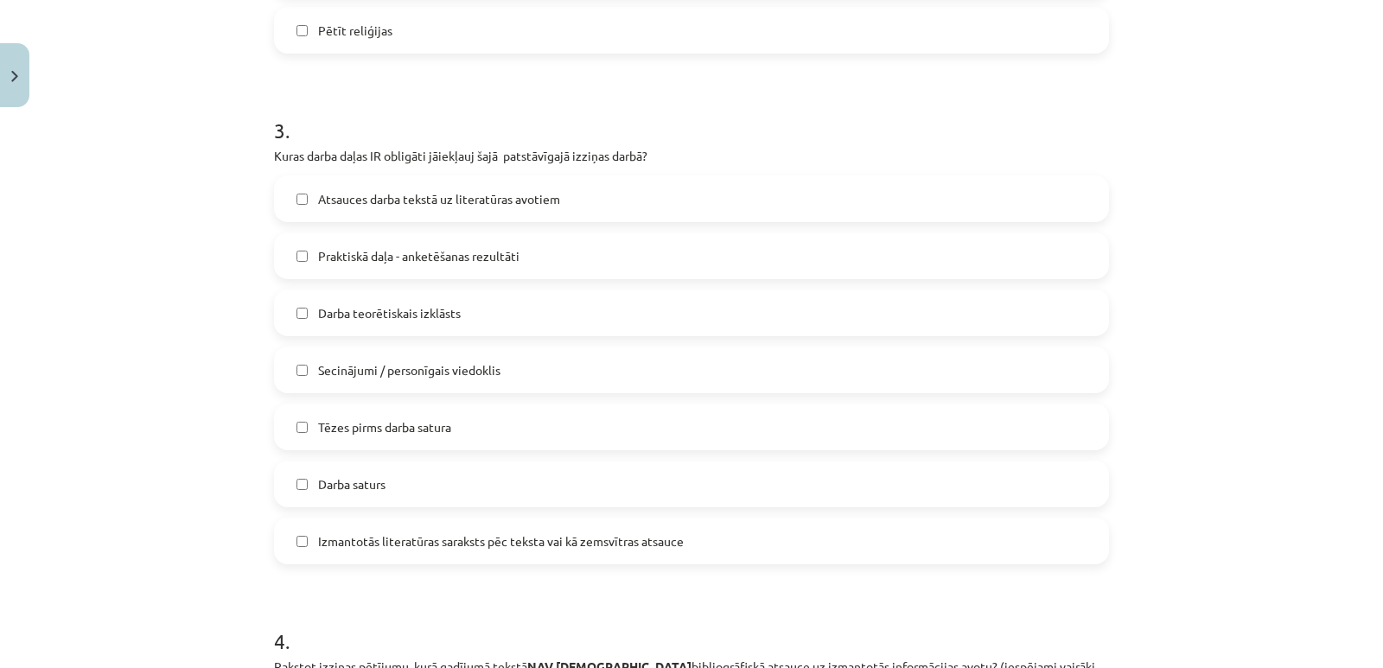
click at [921, 210] on label "Atsauces darba tekstā uz literatūras avotiem" at bounding box center [691, 198] width 831 height 43
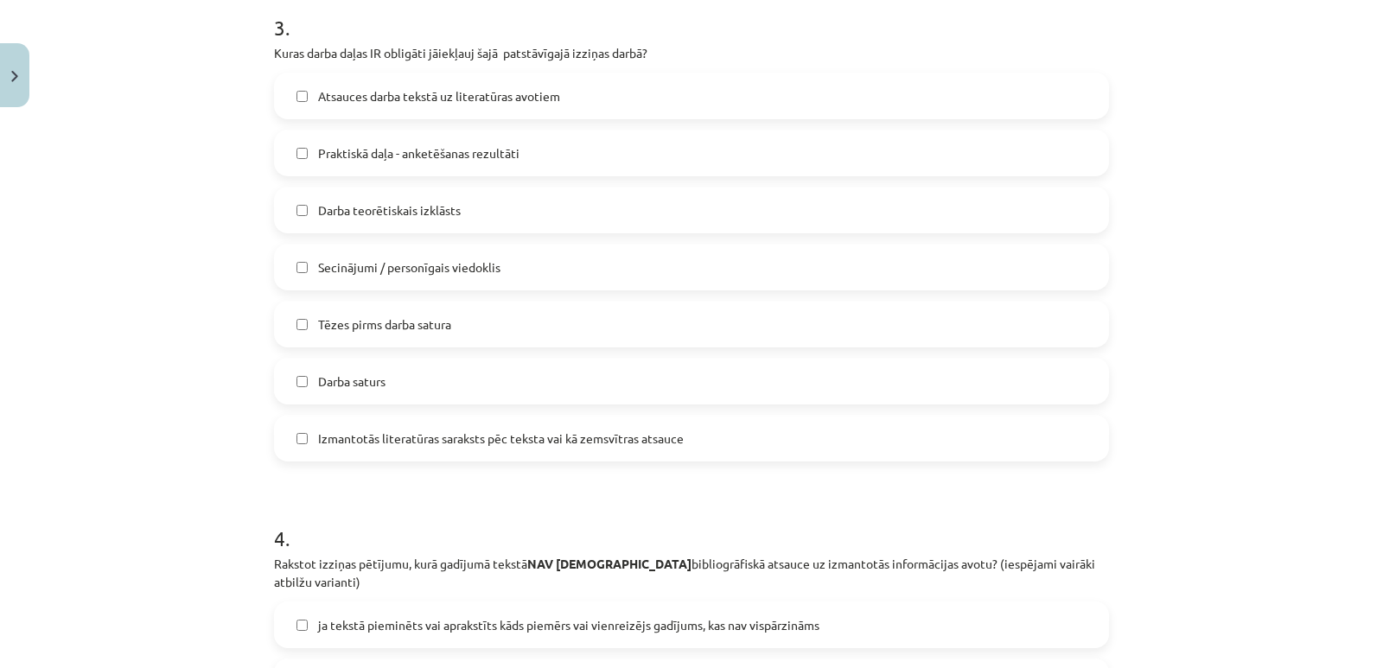
scroll to position [965, 0]
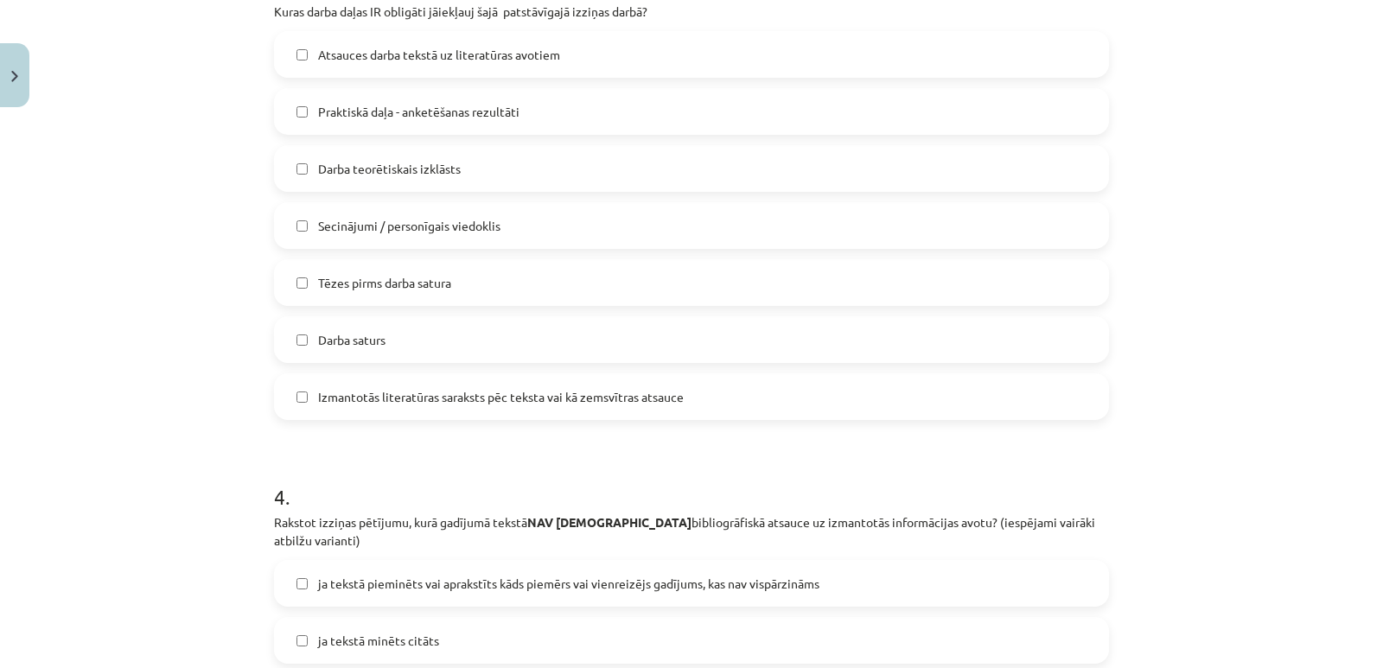
click at [775, 166] on label "Darba teorētiskais izklāsts" at bounding box center [691, 168] width 831 height 43
click at [771, 224] on label "Secinājumi / personīgais viedoklis" at bounding box center [691, 225] width 831 height 43
click at [741, 307] on div "Atsauces darba tekstā uz literatūras avotiem Praktiskā daļa - anketēšanas rezul…" at bounding box center [691, 225] width 835 height 389
click at [735, 283] on label "Tēzes pirms darba satura" at bounding box center [691, 282] width 831 height 43
click at [734, 344] on label "Darba saturs" at bounding box center [691, 339] width 831 height 43
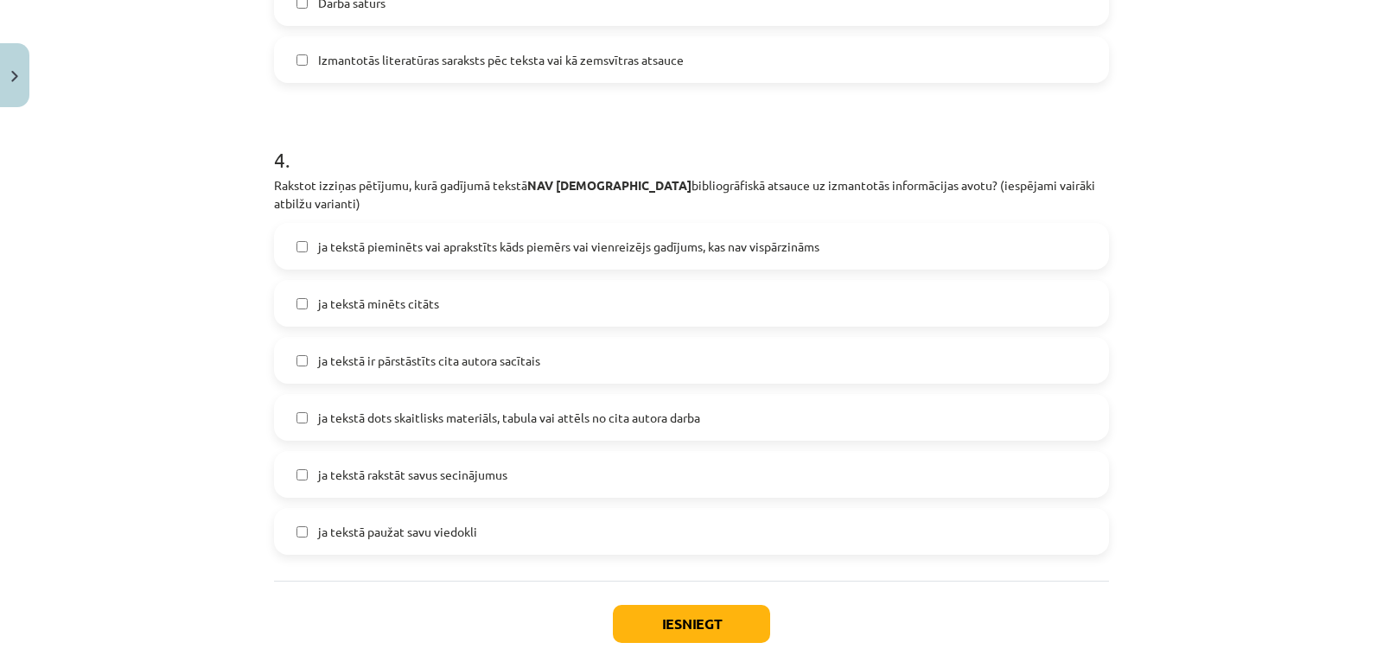
scroll to position [1371, 0]
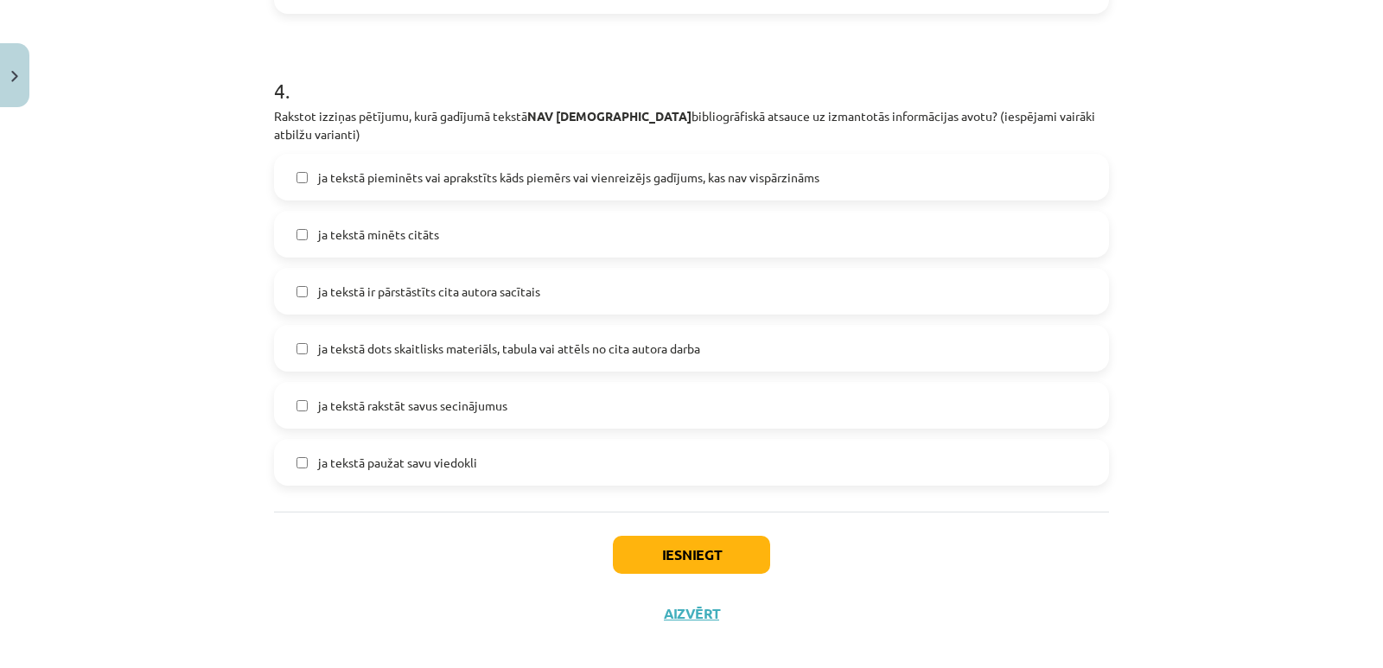
click at [671, 391] on label "ja tekstā rakstāt savus secinājumus" at bounding box center [691, 405] width 831 height 43
click at [656, 444] on label "ja tekstā paužat savu viedokli" at bounding box center [691, 462] width 831 height 43
click at [691, 543] on button "Iesniegt" at bounding box center [691, 555] width 157 height 38
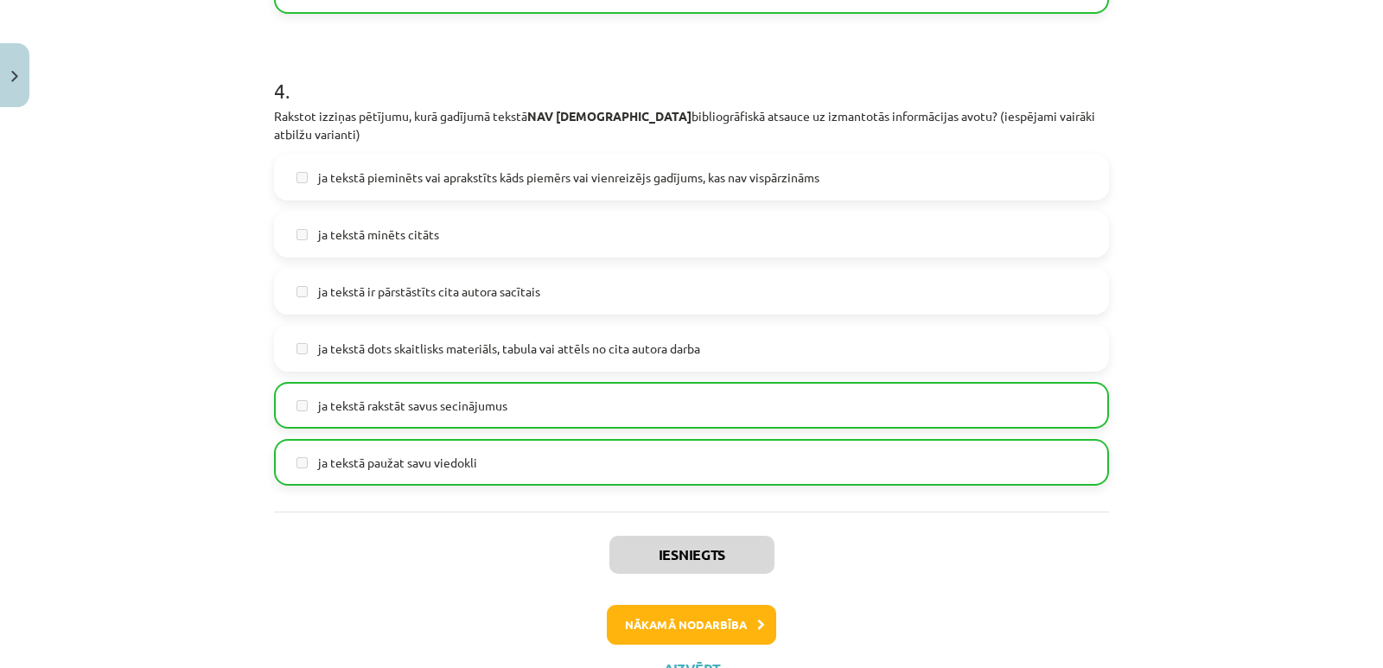
scroll to position [1427, 0]
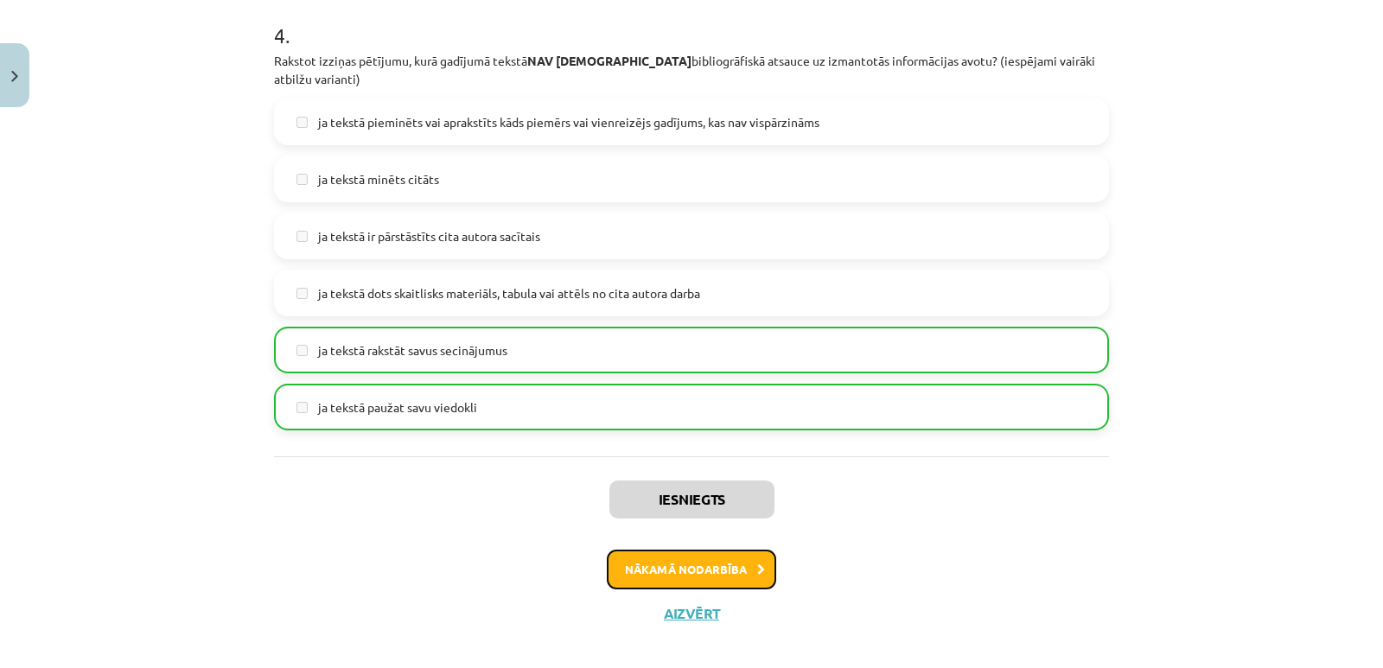
click at [728, 550] on button "Nākamā nodarbība" at bounding box center [691, 570] width 169 height 40
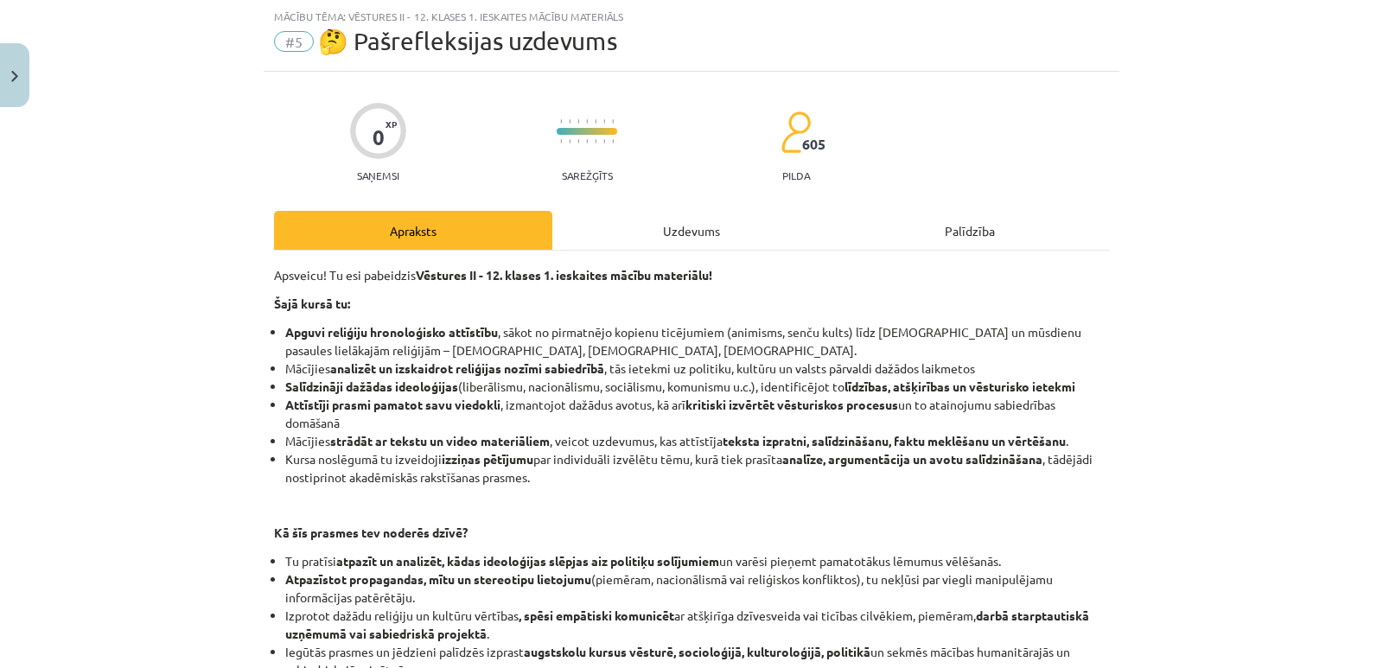
scroll to position [346, 0]
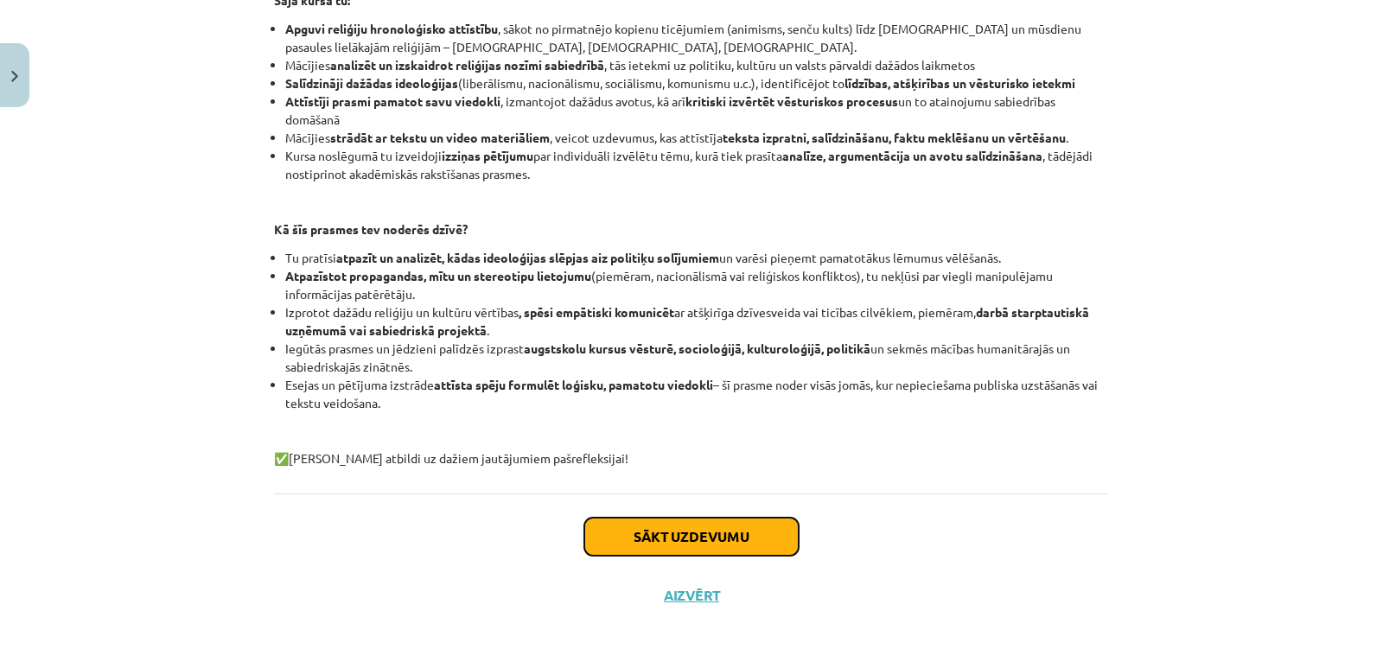
click at [689, 526] on button "Sākt uzdevumu" at bounding box center [691, 537] width 214 height 38
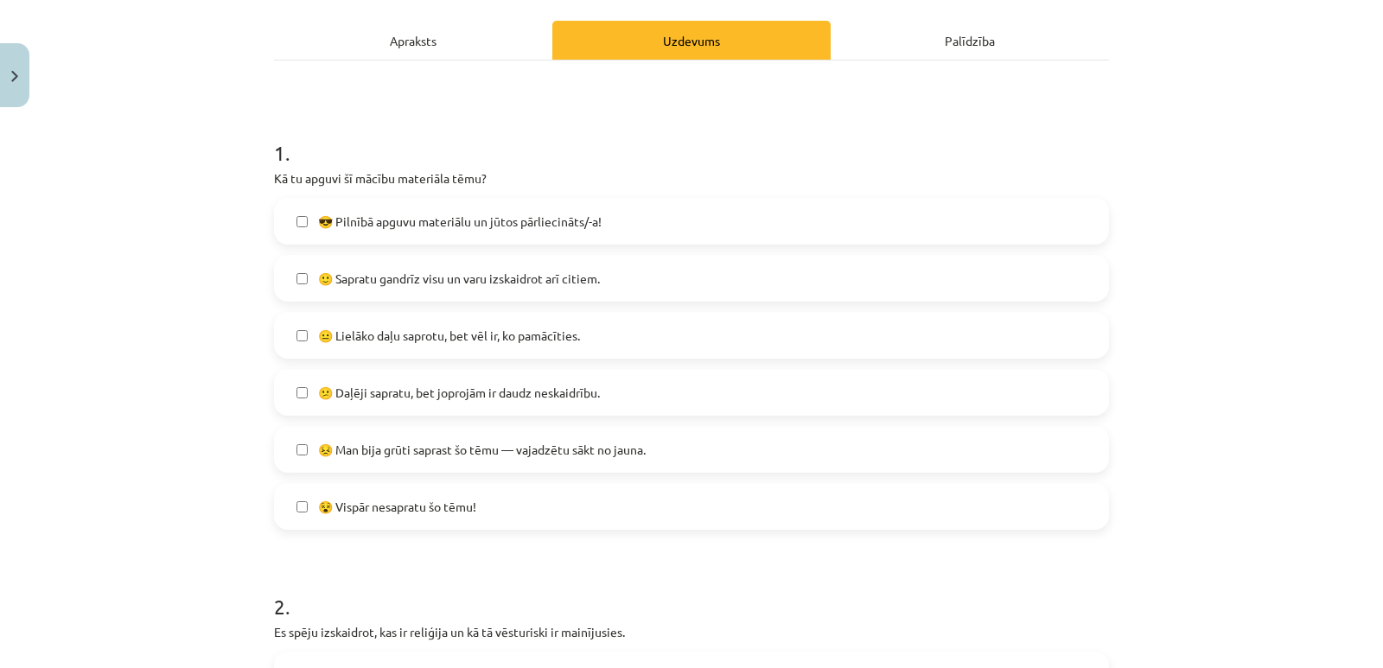
scroll to position [252, 0]
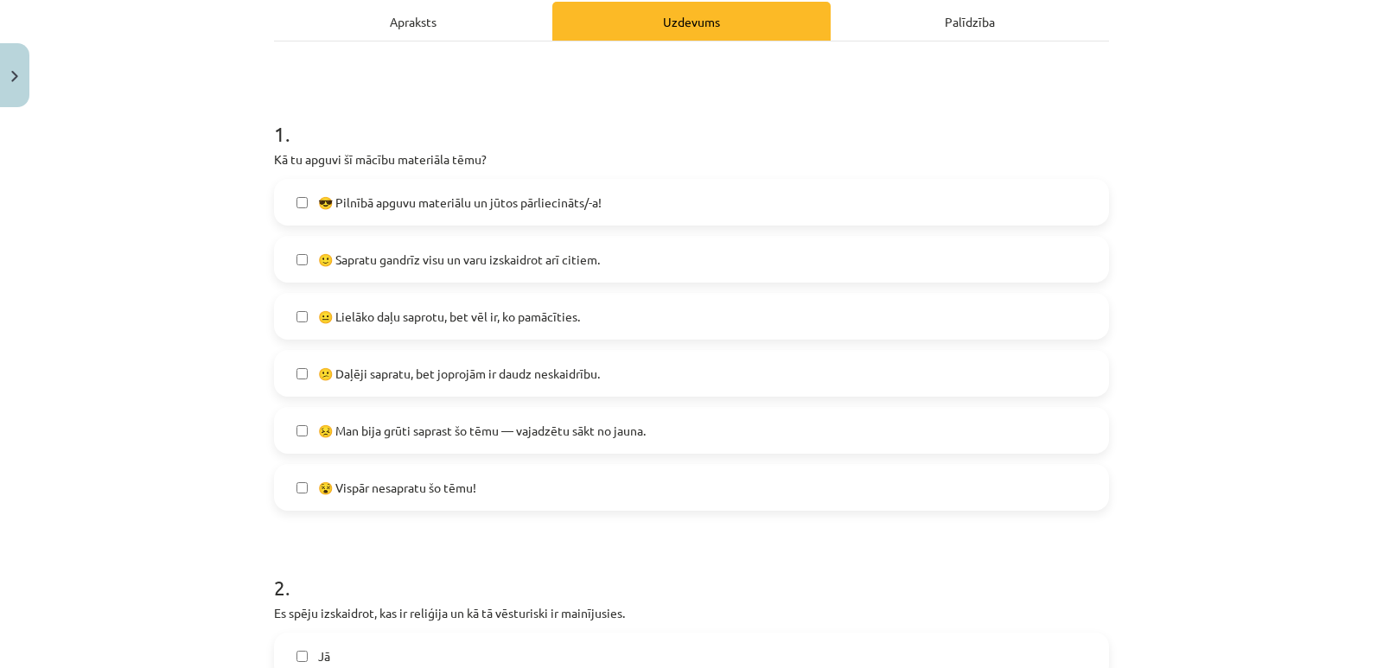
click at [701, 310] on label "😐 Lielāko daļu saprotu, bet vēl ir, ko pamācīties." at bounding box center [691, 316] width 831 height 43
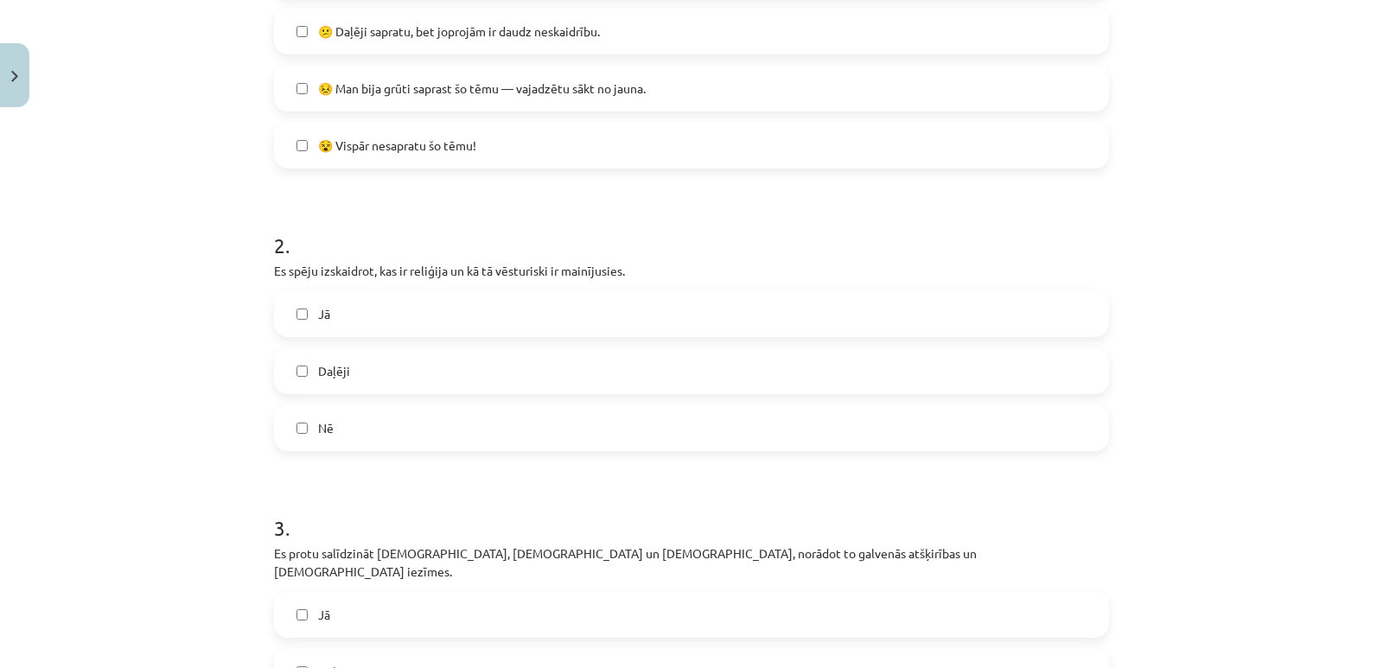
scroll to position [600, 0]
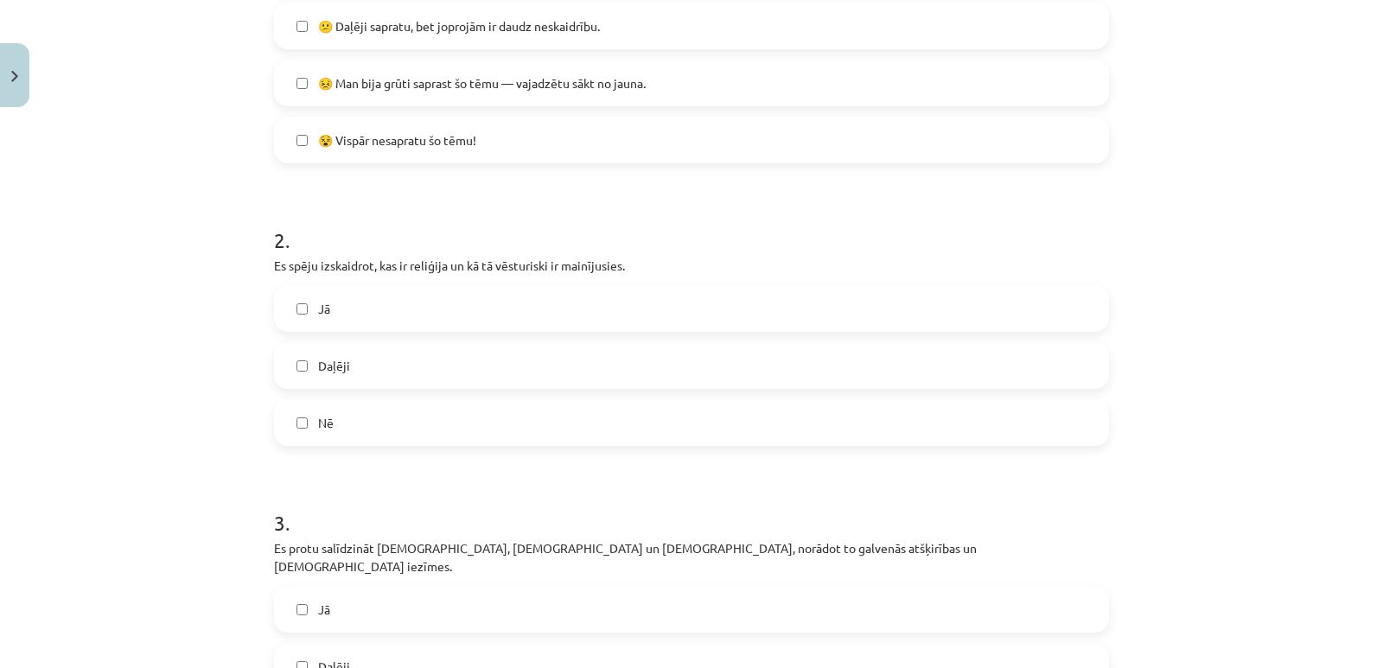
click at [740, 321] on label "Jā" at bounding box center [691, 308] width 831 height 43
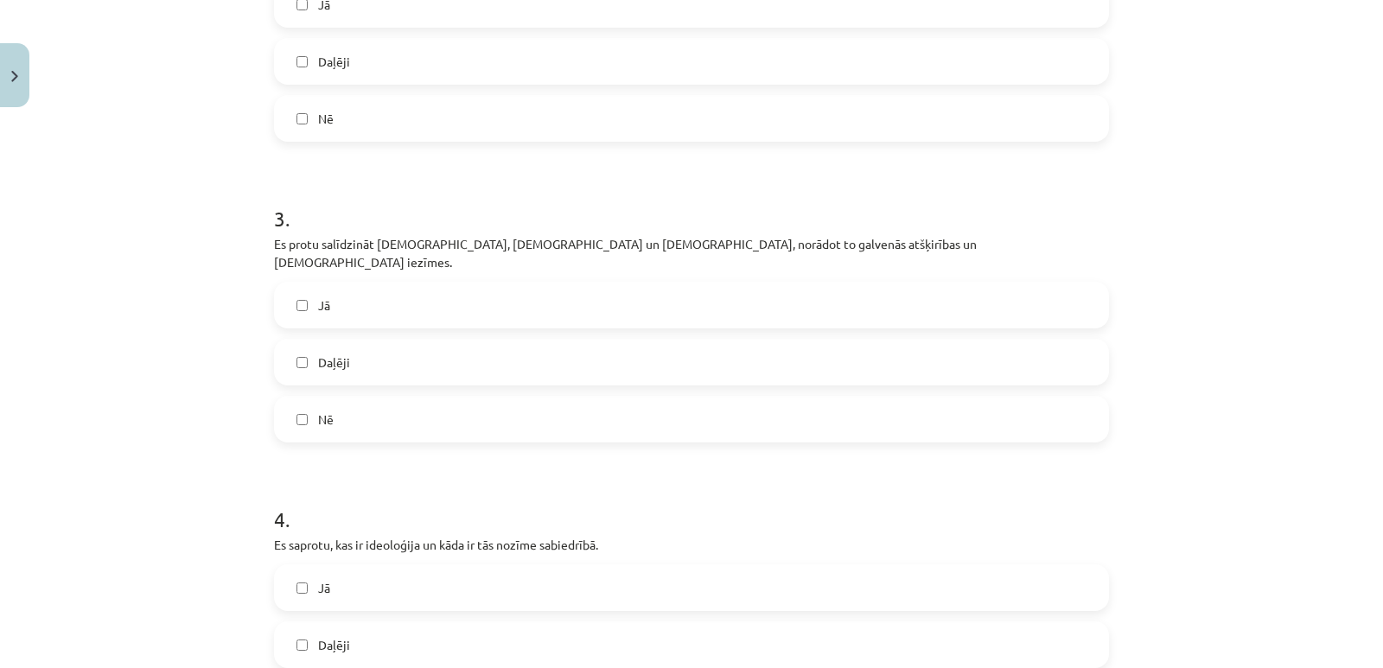
scroll to position [951, 0]
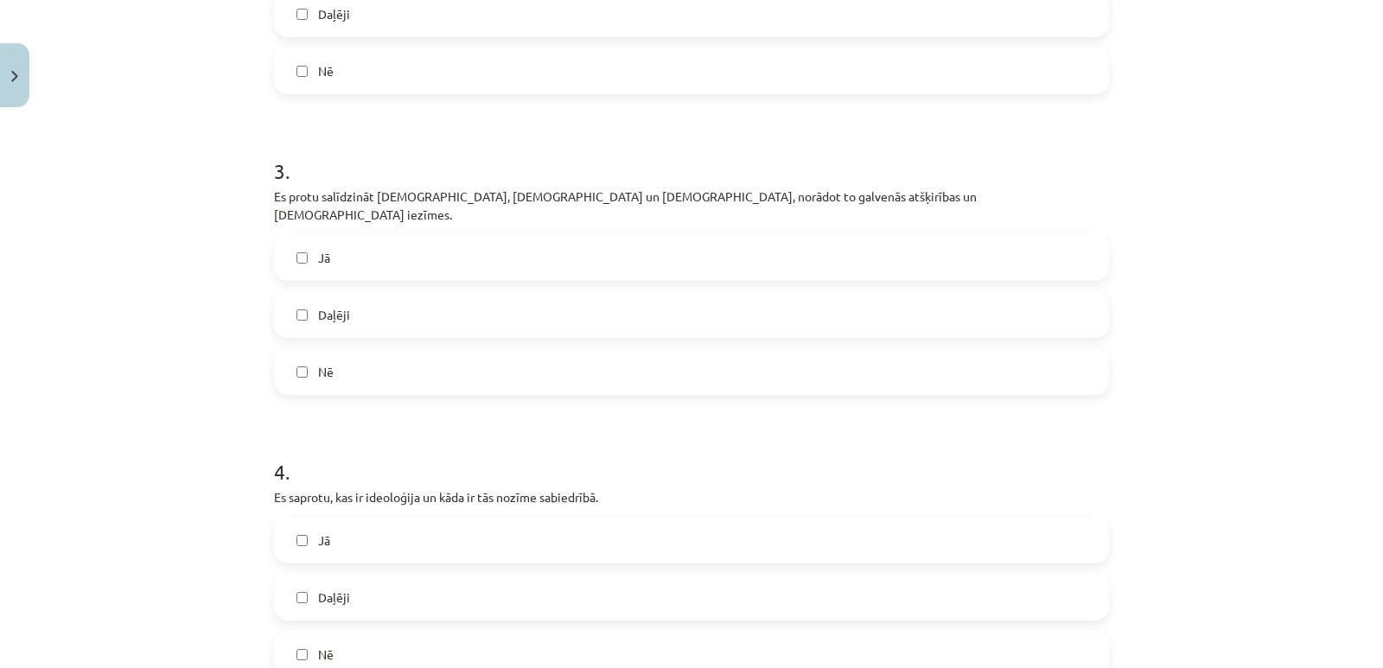
click at [626, 236] on label "Jā" at bounding box center [691, 257] width 831 height 43
click at [594, 236] on label "Jā" at bounding box center [691, 257] width 831 height 43
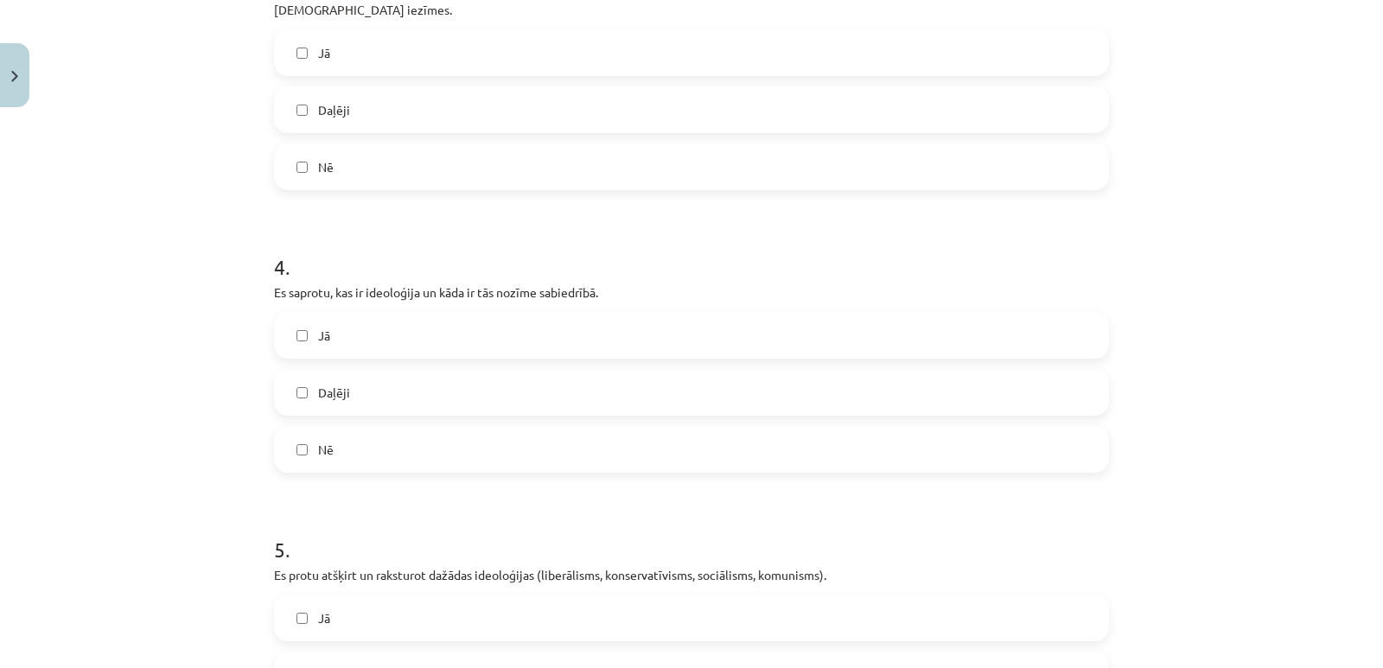
scroll to position [1198, 0]
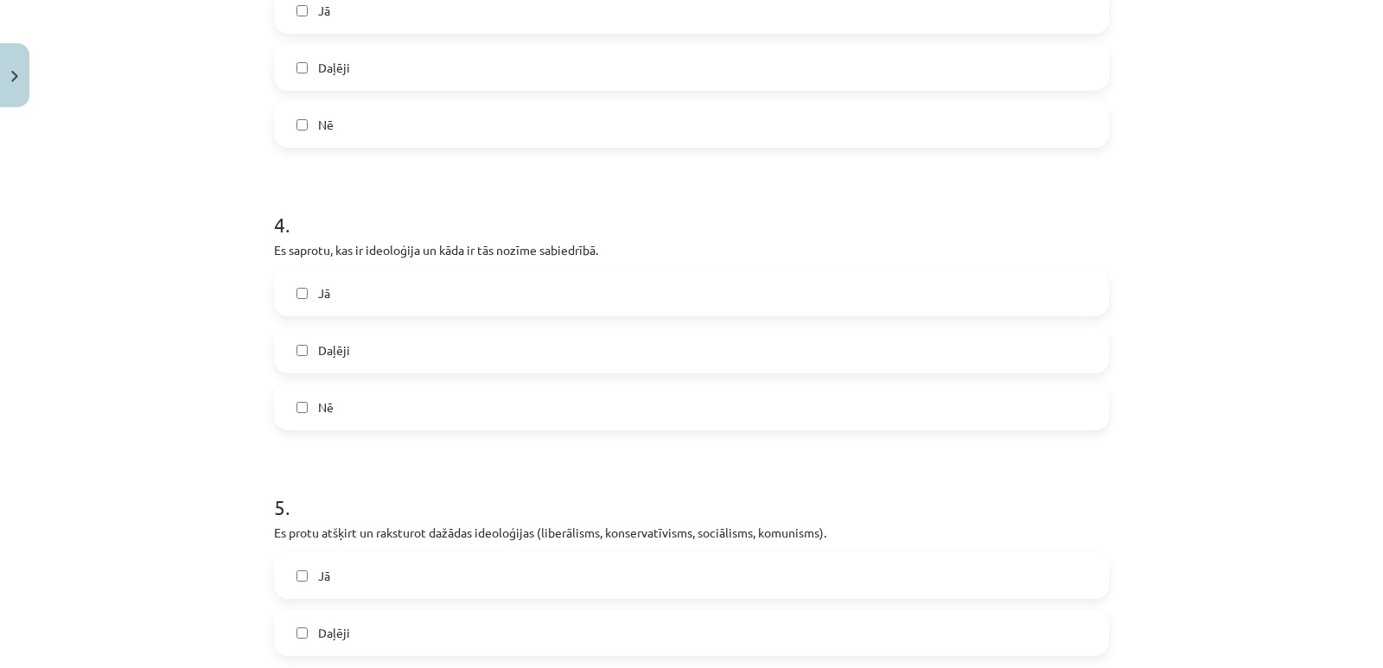
click at [696, 271] on label "Jā" at bounding box center [691, 292] width 831 height 43
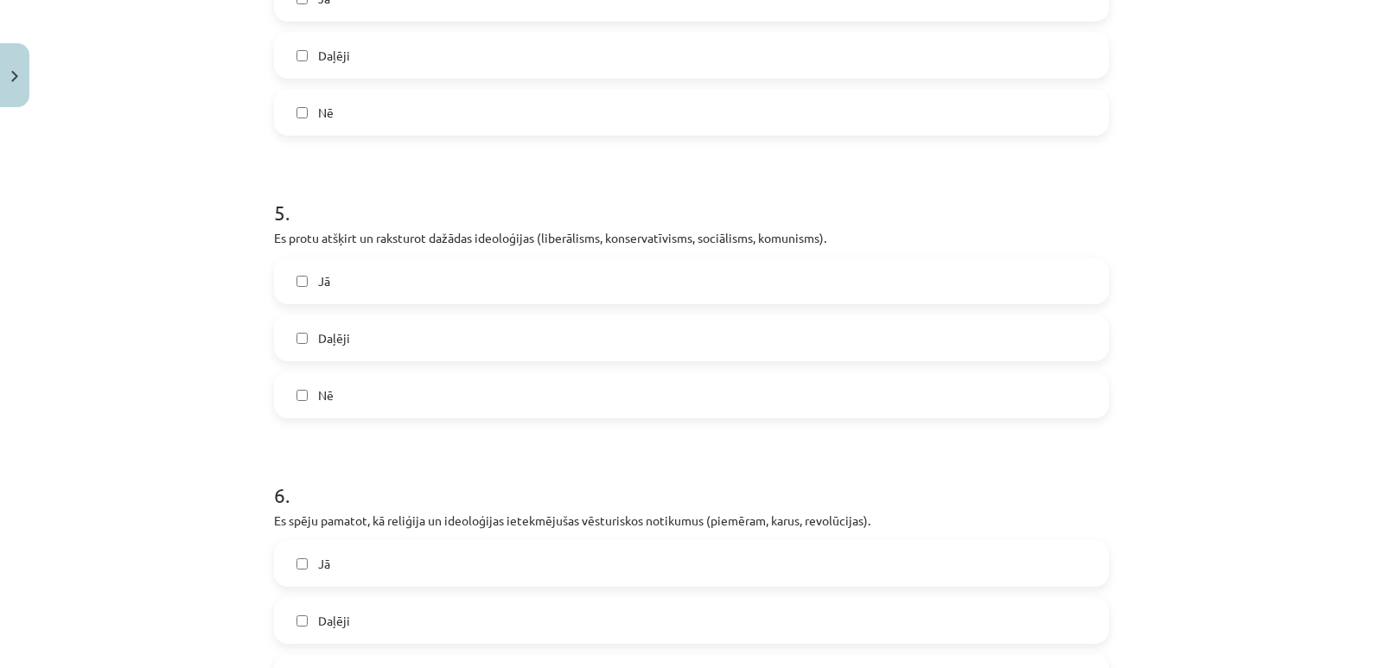
scroll to position [1503, 0]
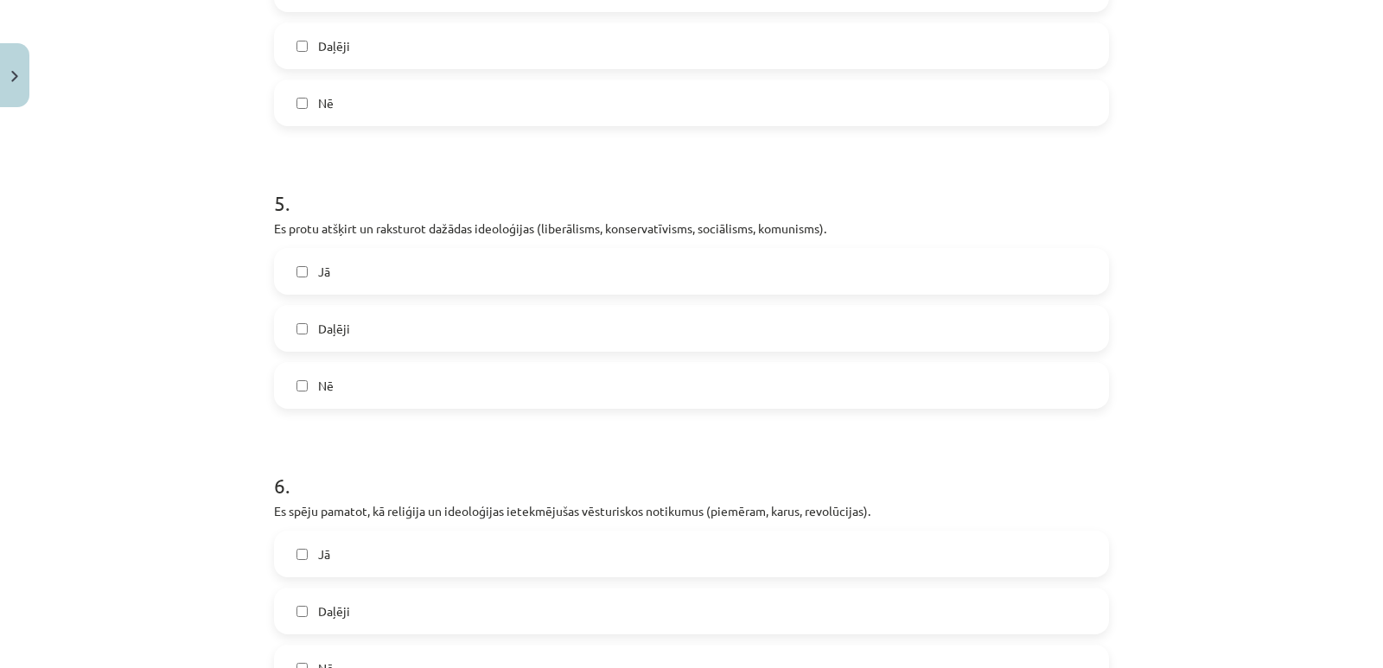
click at [957, 264] on label "Jā" at bounding box center [691, 271] width 831 height 43
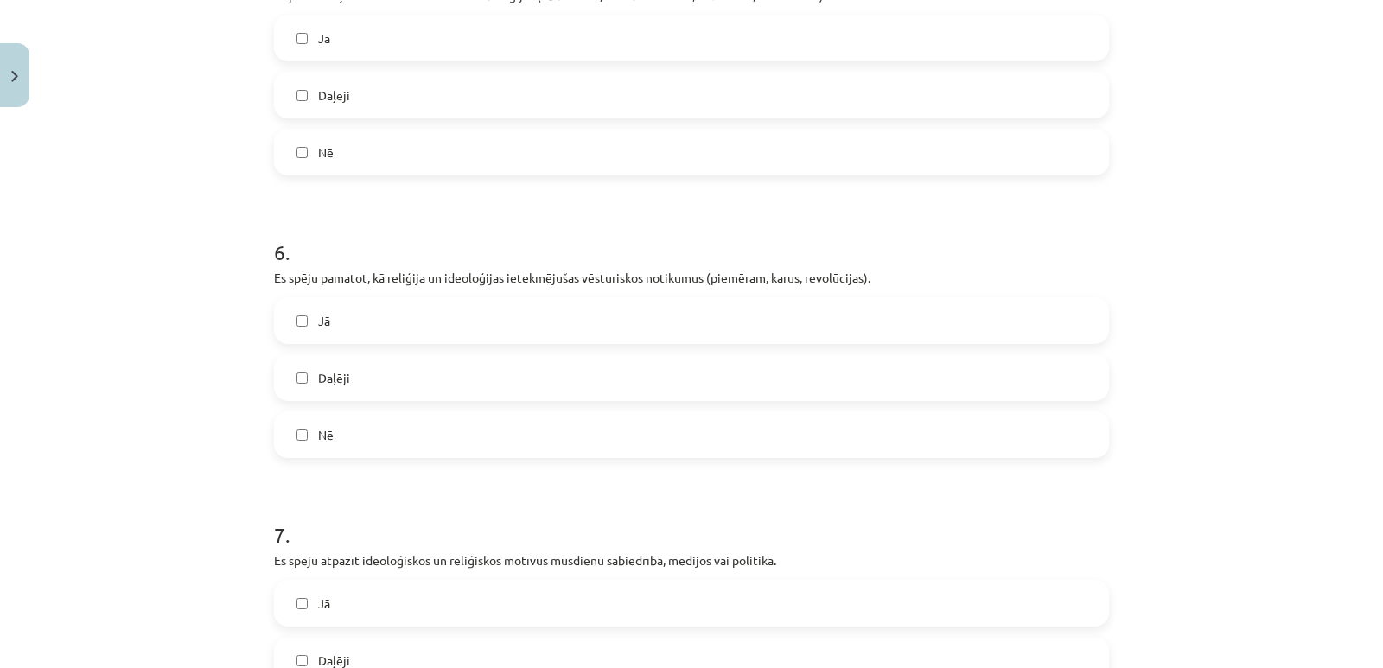
scroll to position [1740, 0]
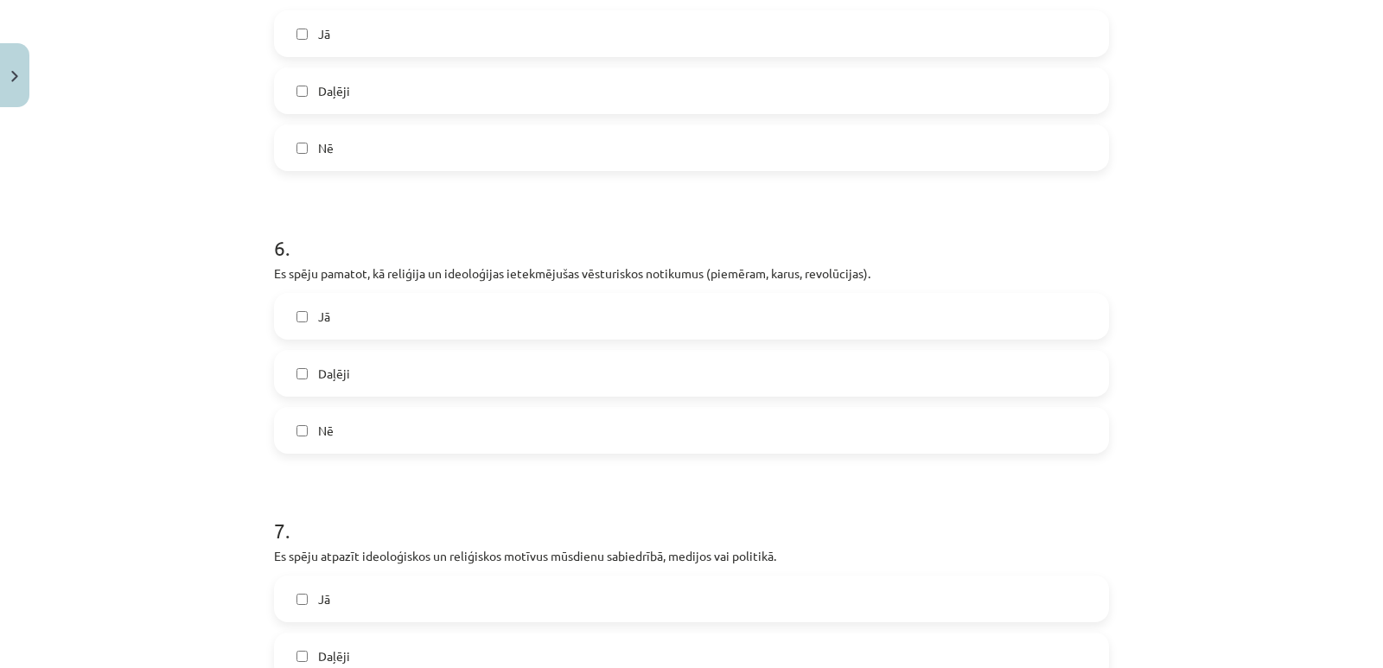
click at [784, 305] on label "Jā" at bounding box center [691, 316] width 831 height 43
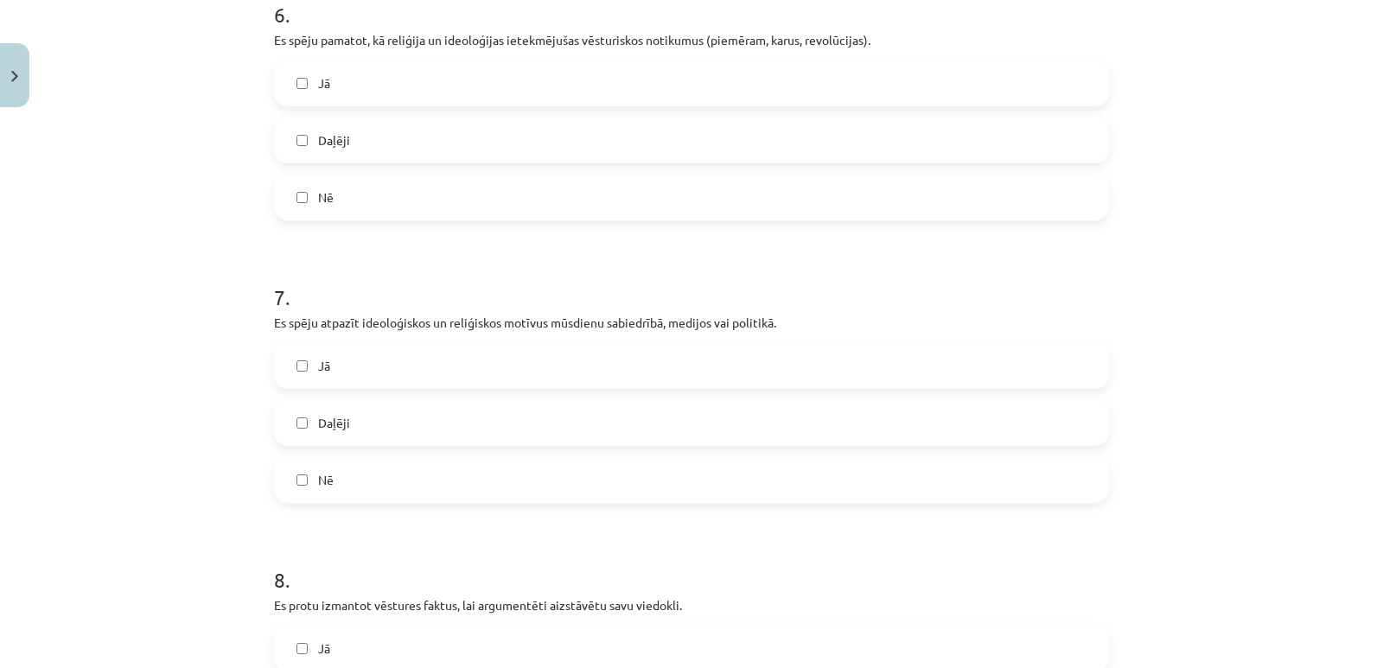
scroll to position [1983, 0]
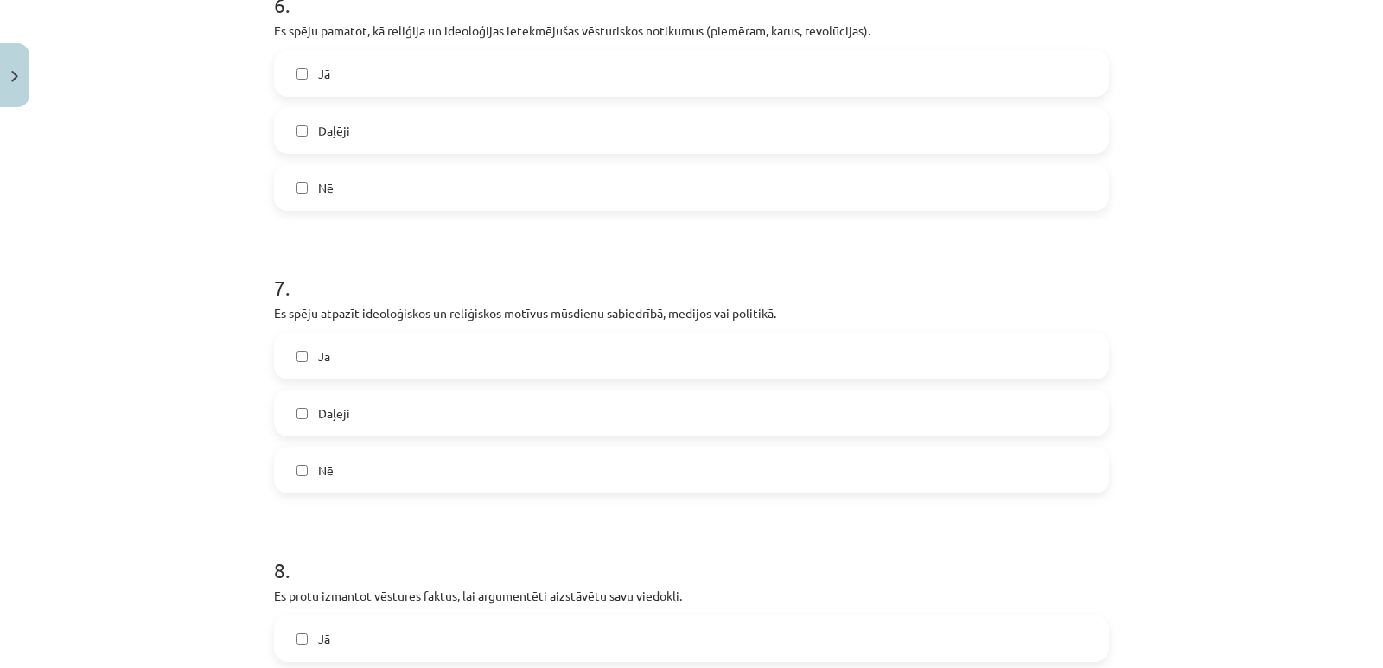
click at [851, 350] on label "Jā" at bounding box center [691, 355] width 831 height 43
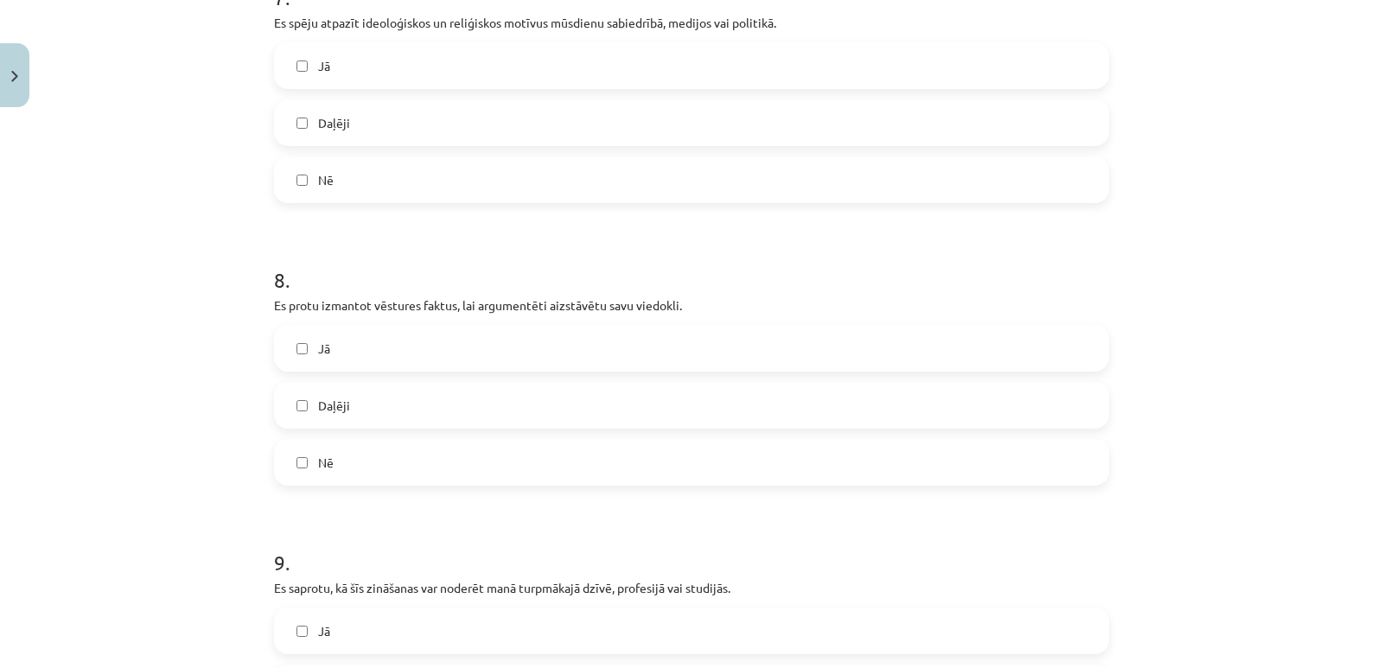
scroll to position [2278, 0]
click at [906, 397] on label "Daļēji" at bounding box center [691, 400] width 831 height 43
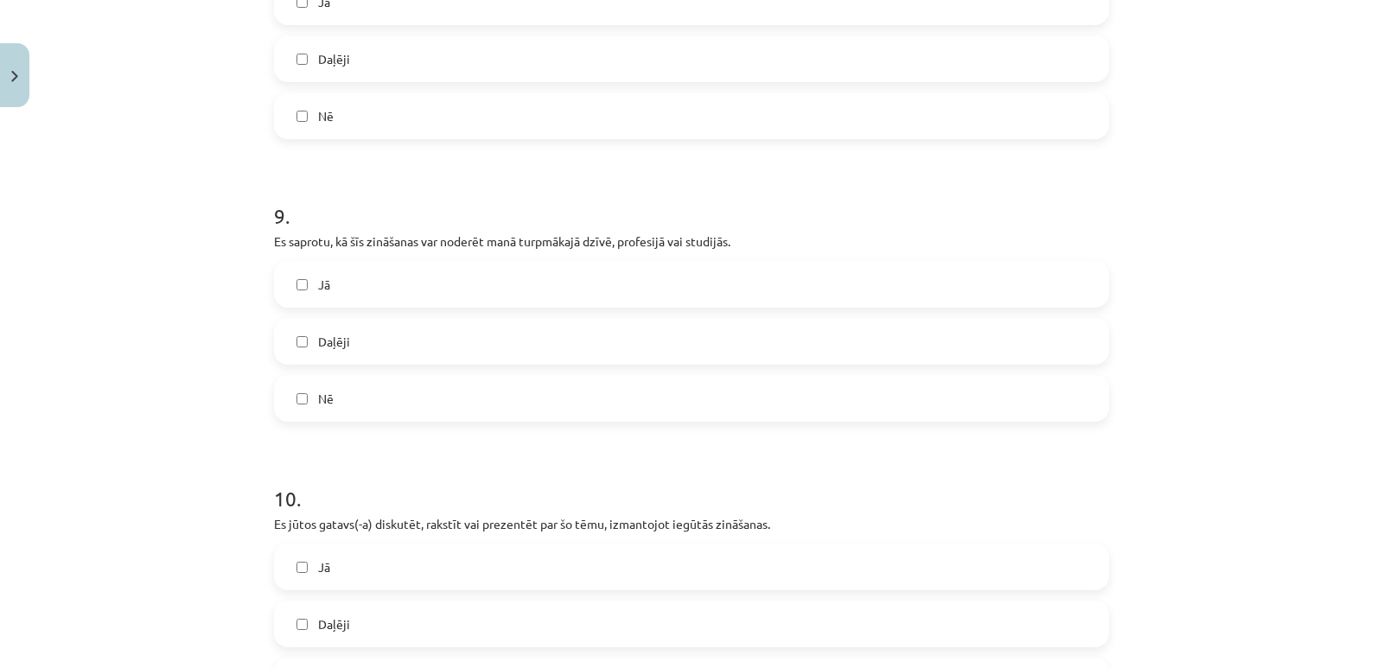
scroll to position [2639, 0]
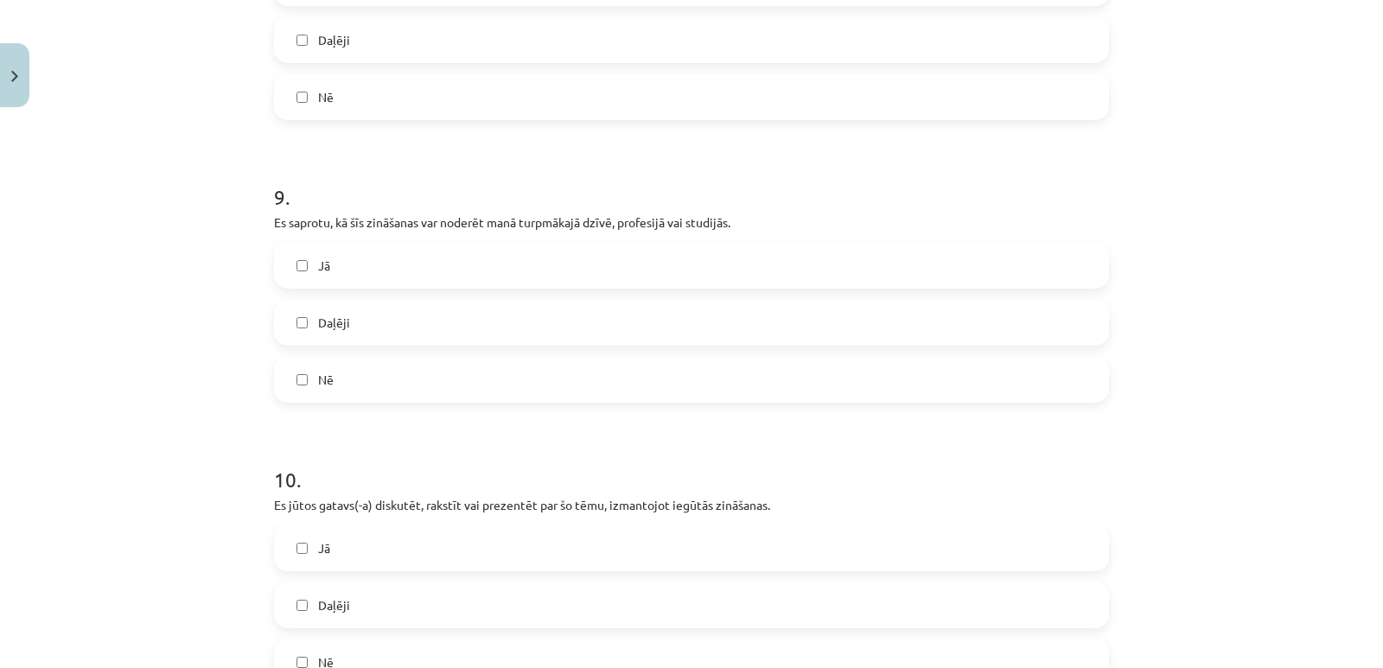
click at [729, 257] on label "Jā" at bounding box center [691, 265] width 831 height 43
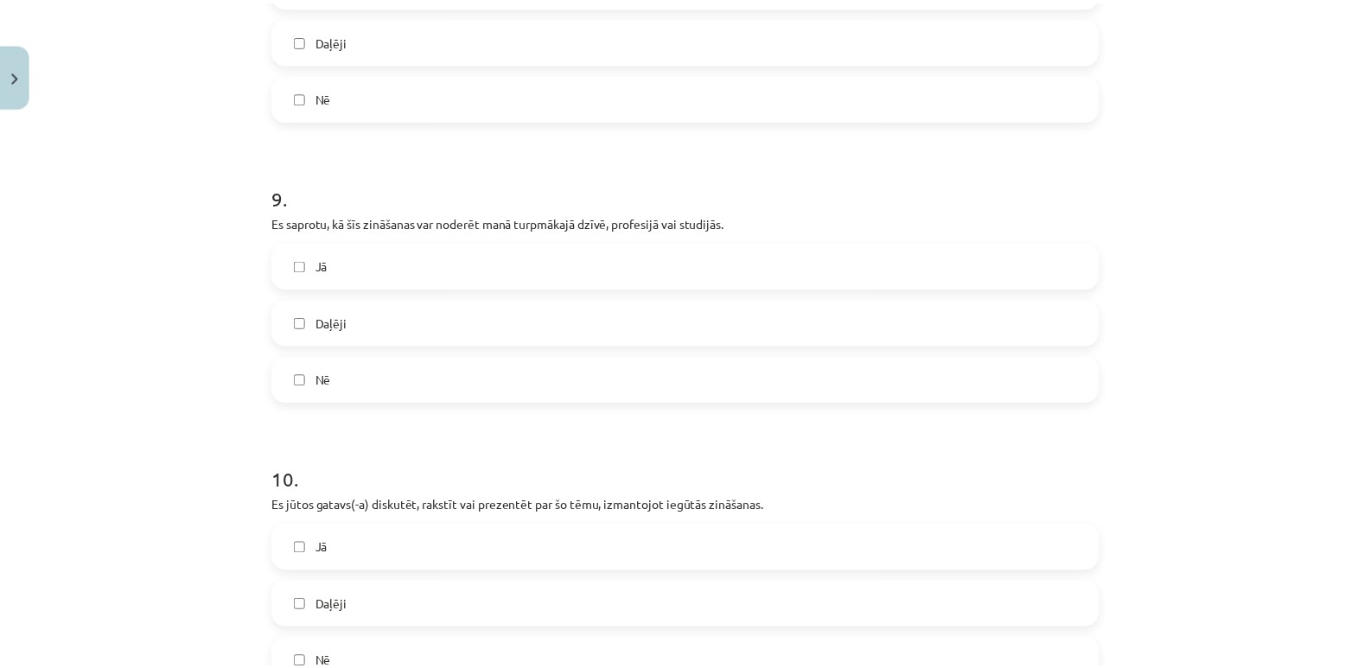
scroll to position [2839, 0]
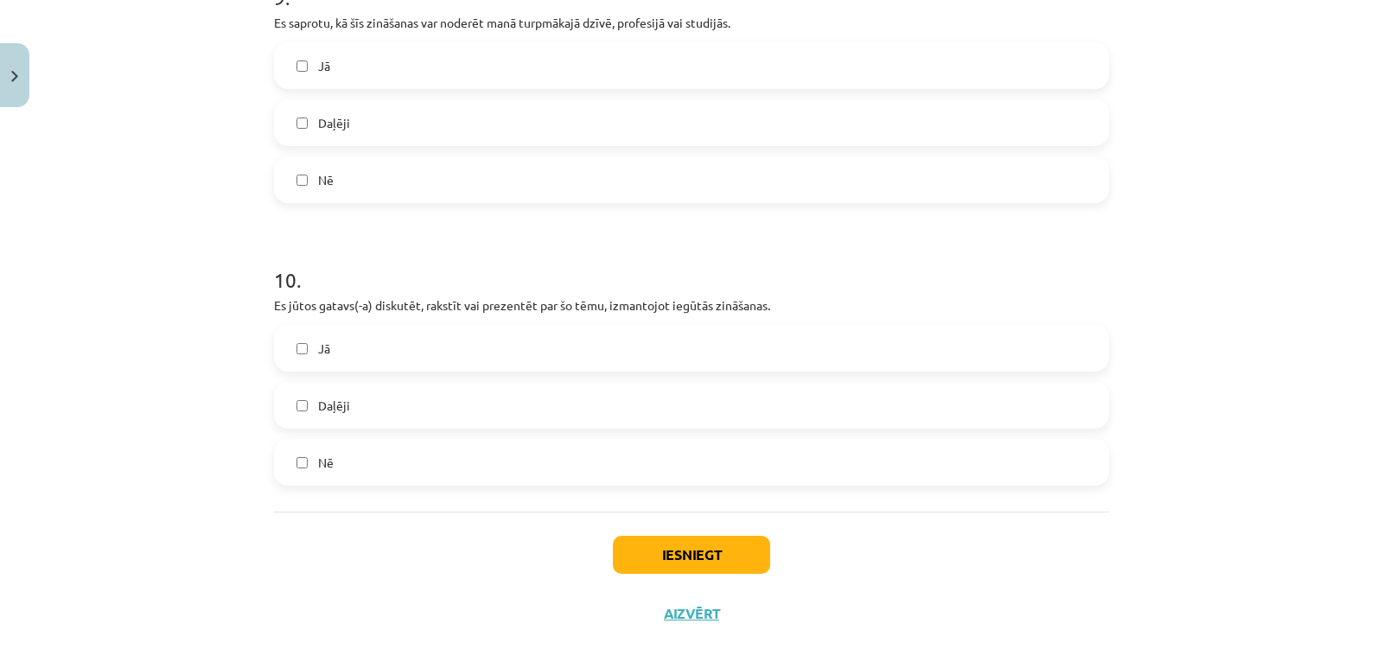
click at [654, 334] on label "Jā" at bounding box center [691, 348] width 831 height 43
click at [743, 546] on button "Iesniegt" at bounding box center [691, 555] width 157 height 38
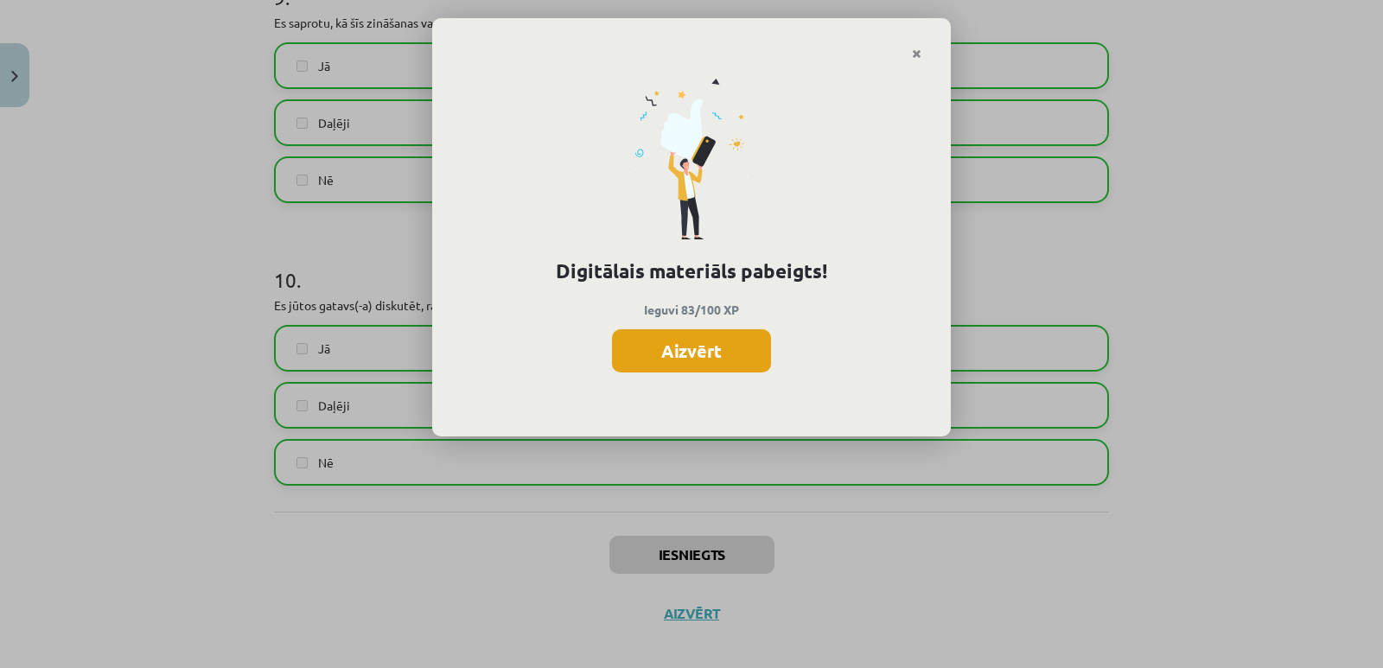
click at [668, 360] on button "Aizvērt" at bounding box center [691, 350] width 159 height 43
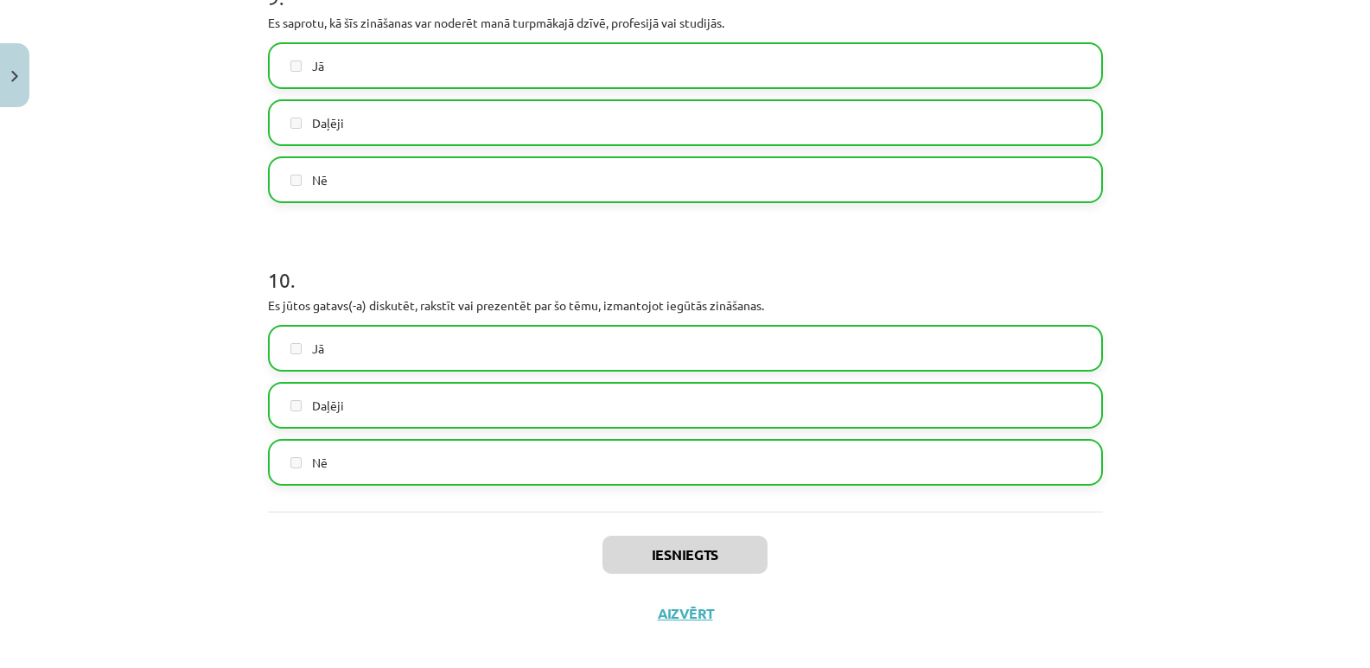
scroll to position [234, 0]
click at [681, 605] on button "Aizvērt" at bounding box center [685, 613] width 66 height 17
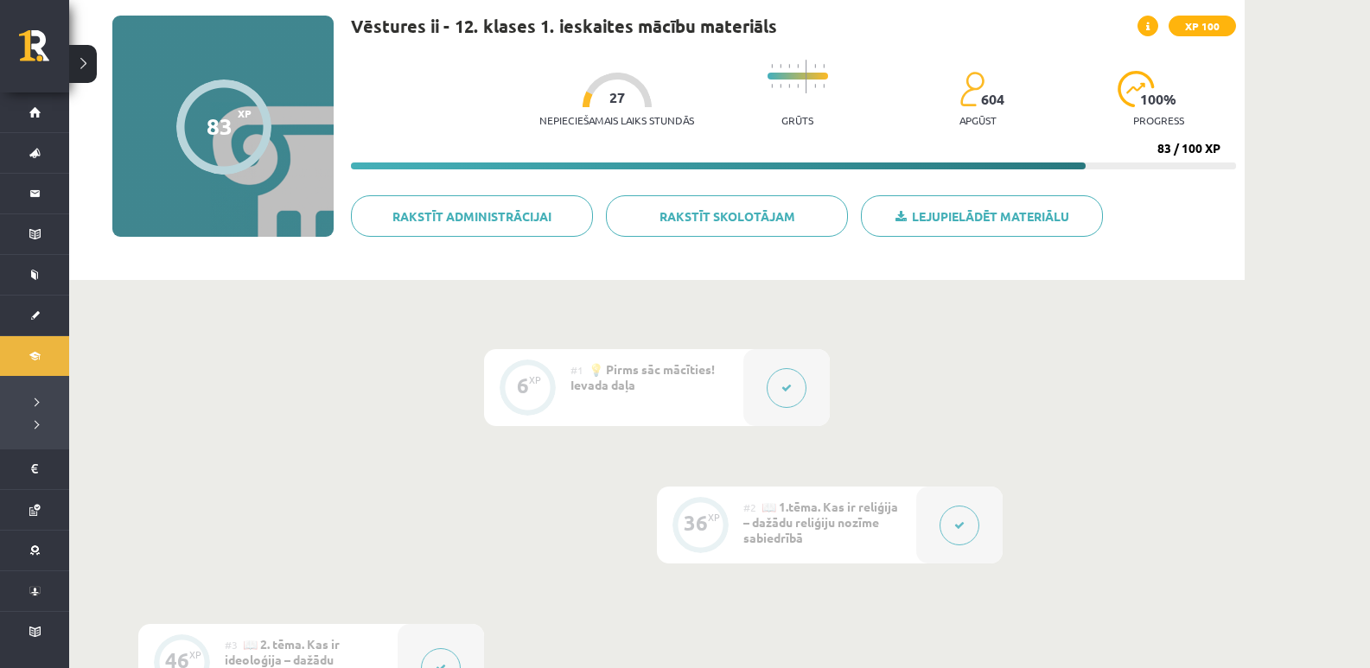
scroll to position [101, 0]
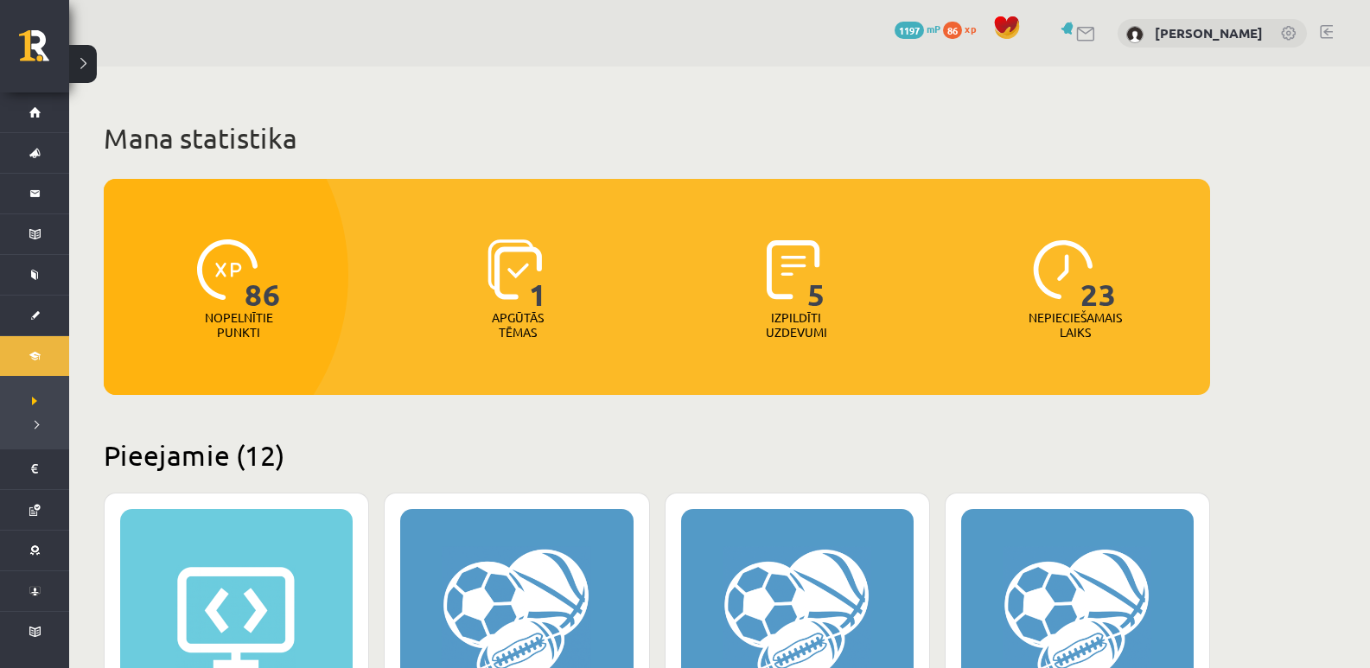
scroll to position [1593, 0]
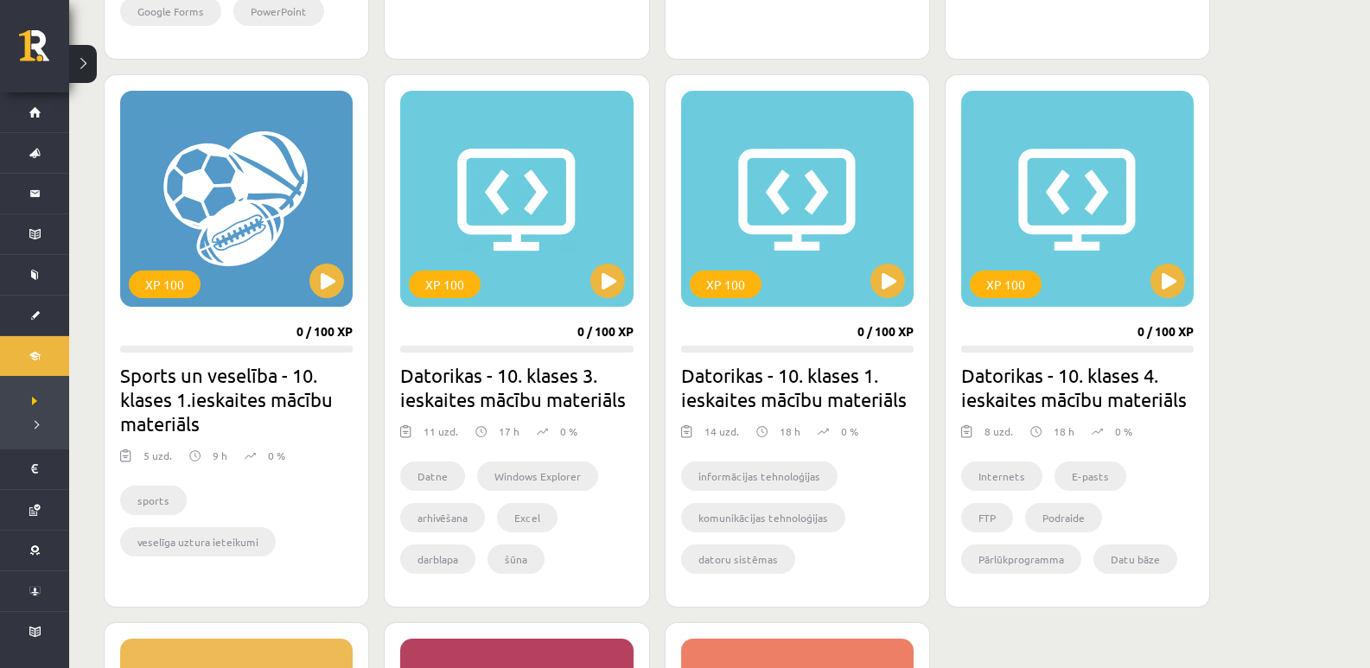
scroll to position [997, 0]
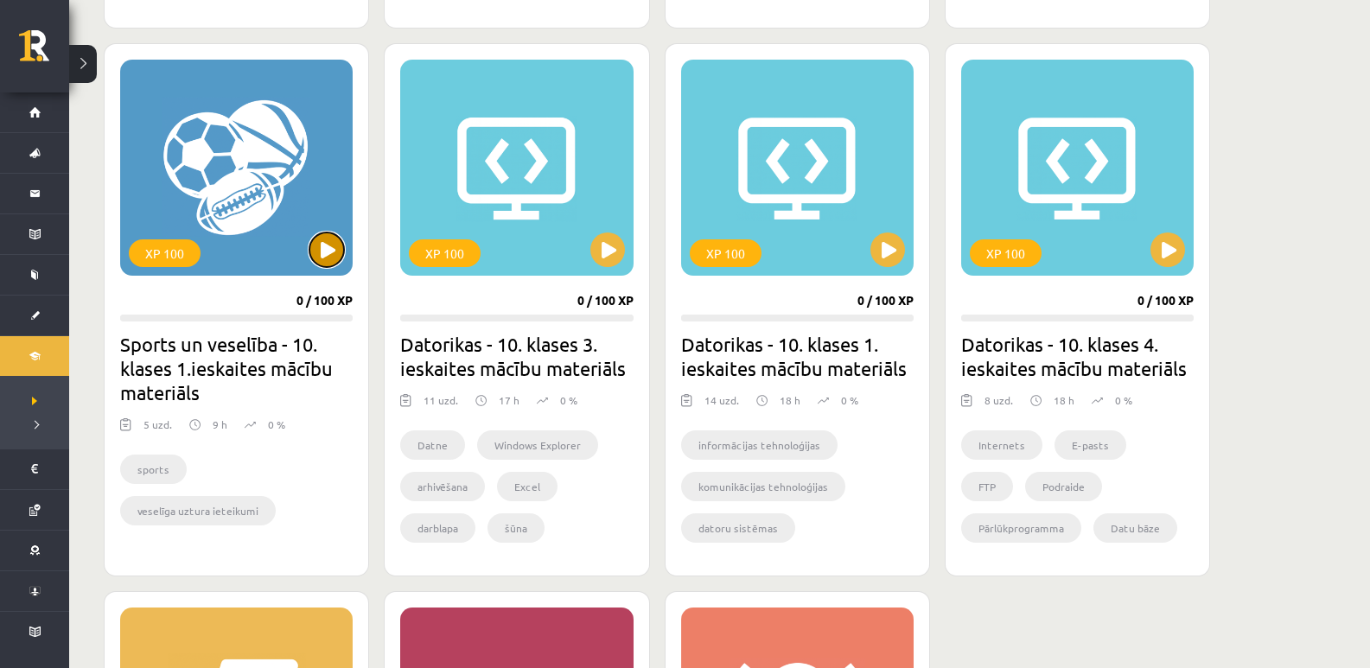
click at [331, 257] on button at bounding box center [326, 249] width 35 height 35
